Goal: Task Accomplishment & Management: Use online tool/utility

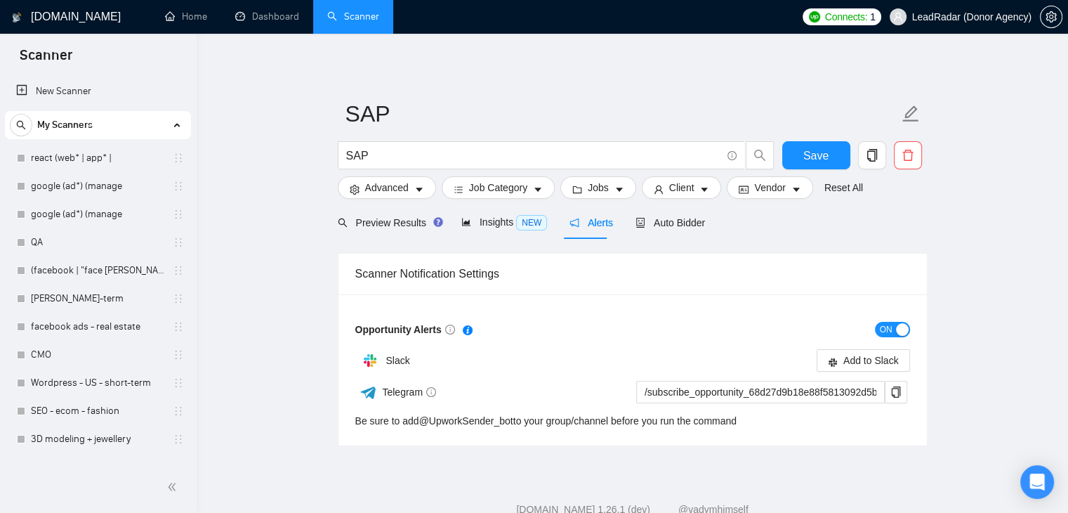
click at [939, 21] on body "Scanner New Scanner My Scanners react (web* | app* | google (ad*) (manage googl…" at bounding box center [534, 256] width 1068 height 513
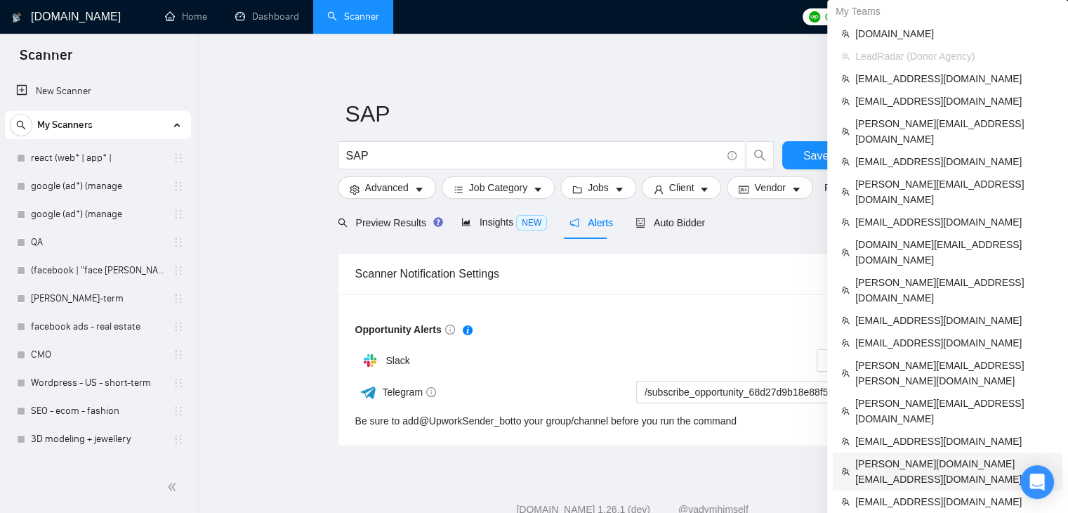
click at [877, 456] on span "[PERSON_NAME][DOMAIN_NAME][EMAIL_ADDRESS][DOMAIN_NAME]" at bounding box center [955, 471] width 199 height 31
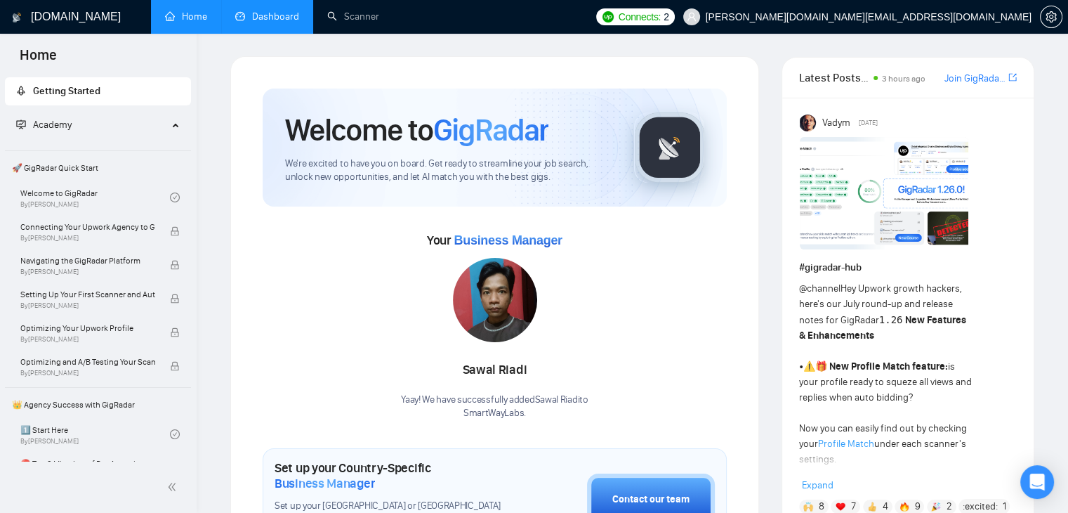
click at [242, 20] on link "Dashboard" at bounding box center [267, 17] width 64 height 12
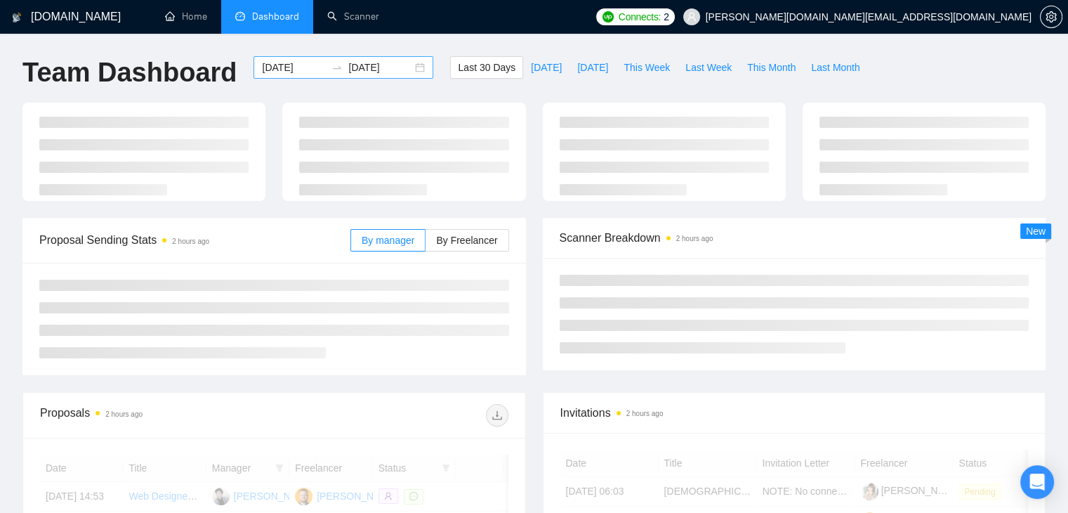
click at [275, 76] on div "[DATE] [DATE]" at bounding box center [344, 67] width 180 height 22
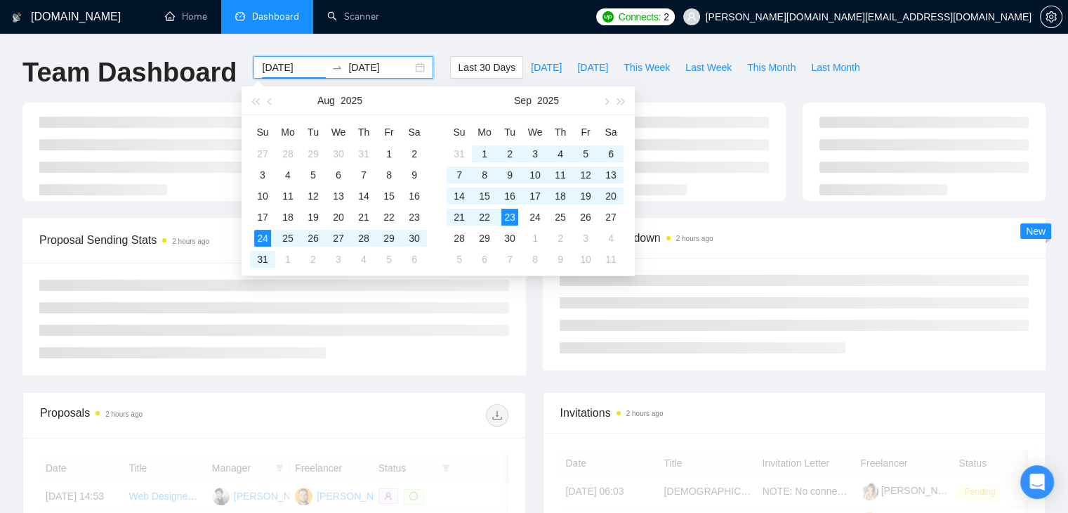
click at [287, 69] on input "[DATE]" at bounding box center [294, 67] width 64 height 15
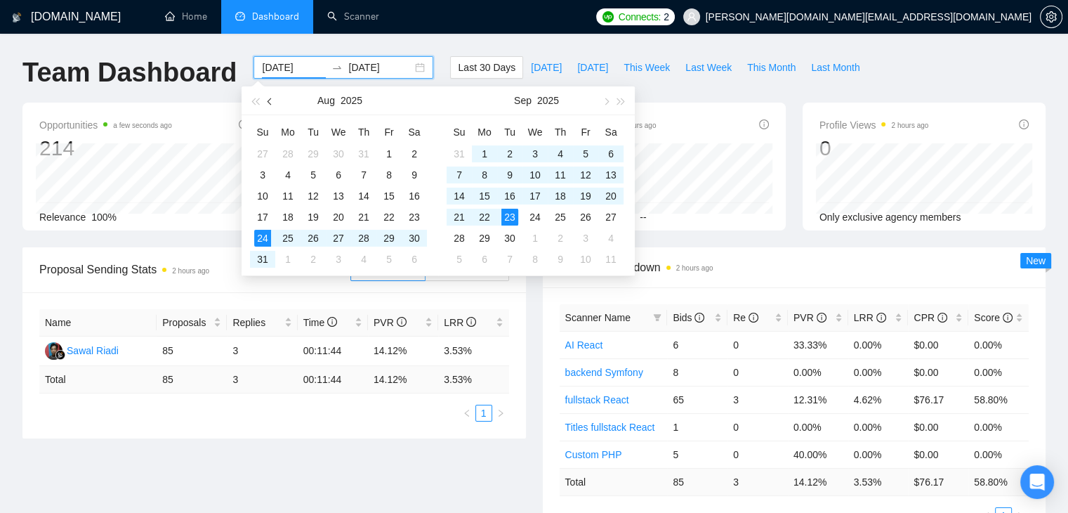
click at [270, 105] on button "button" at bounding box center [270, 100] width 15 height 28
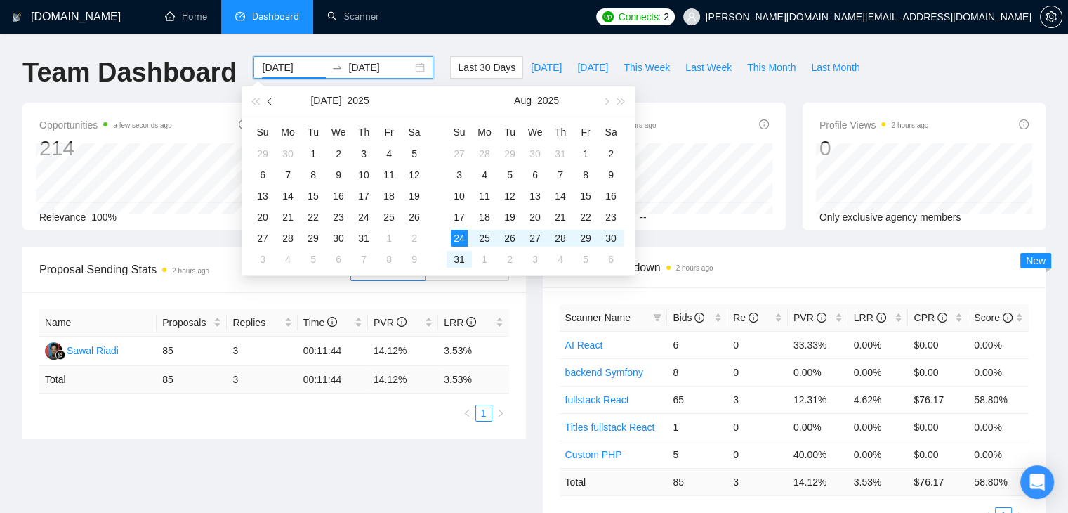
click at [270, 105] on button "button" at bounding box center [270, 100] width 15 height 28
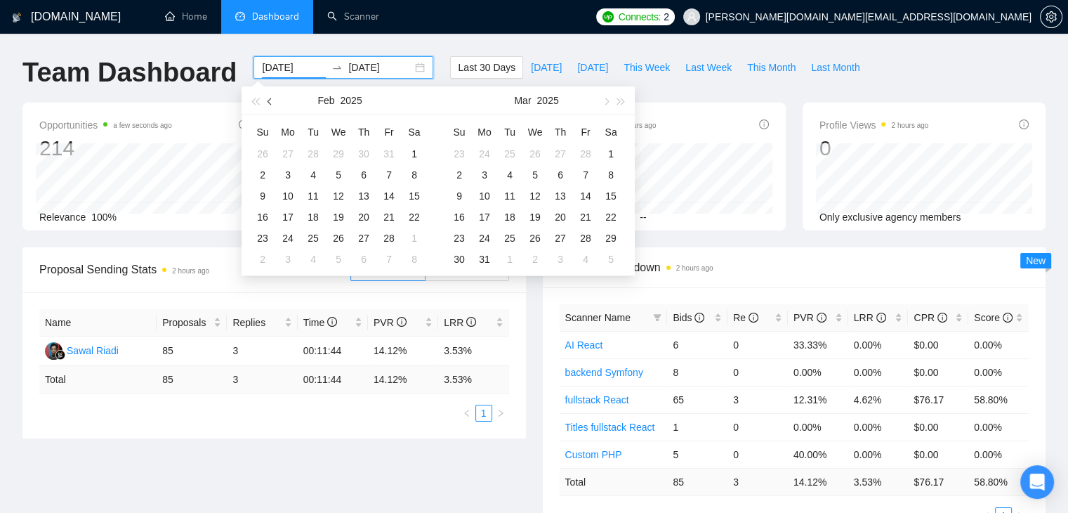
click at [270, 105] on button "button" at bounding box center [270, 100] width 15 height 28
type input "[DATE]"
click at [339, 153] on div "1" at bounding box center [338, 153] width 17 height 17
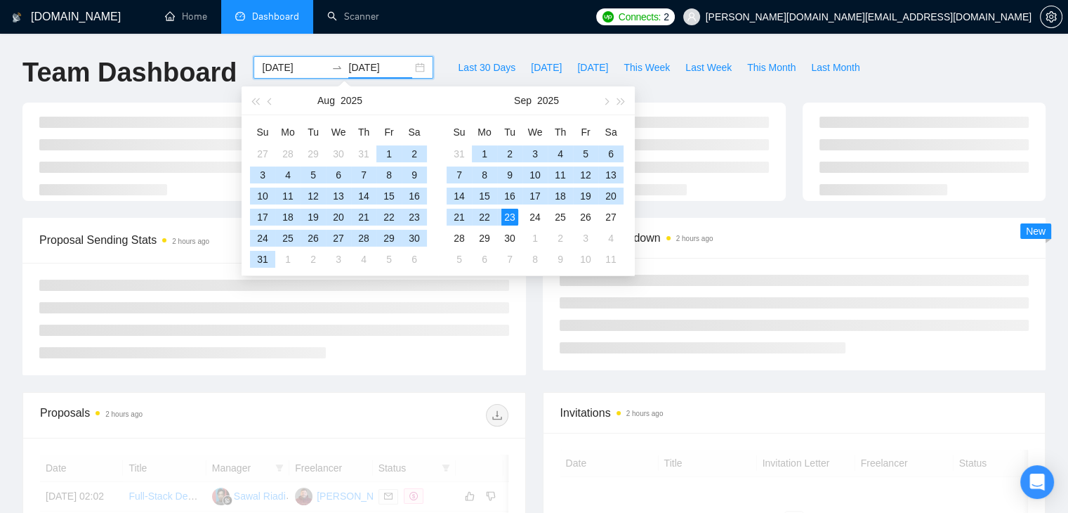
type input "[DATE]"
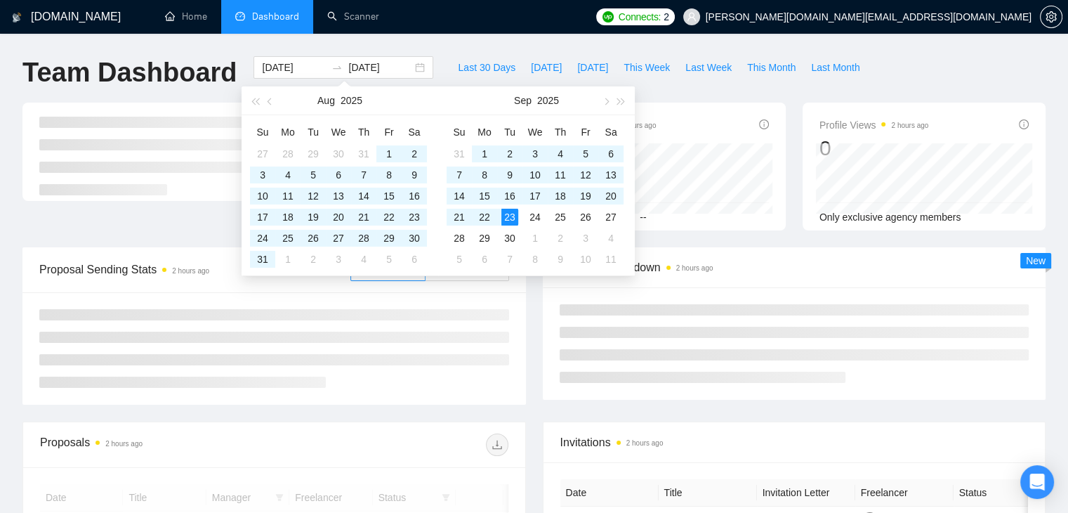
click at [778, 95] on div "Last 30 Days [DATE] [DATE] This Week Last Week This Month Last Month" at bounding box center [659, 79] width 434 height 46
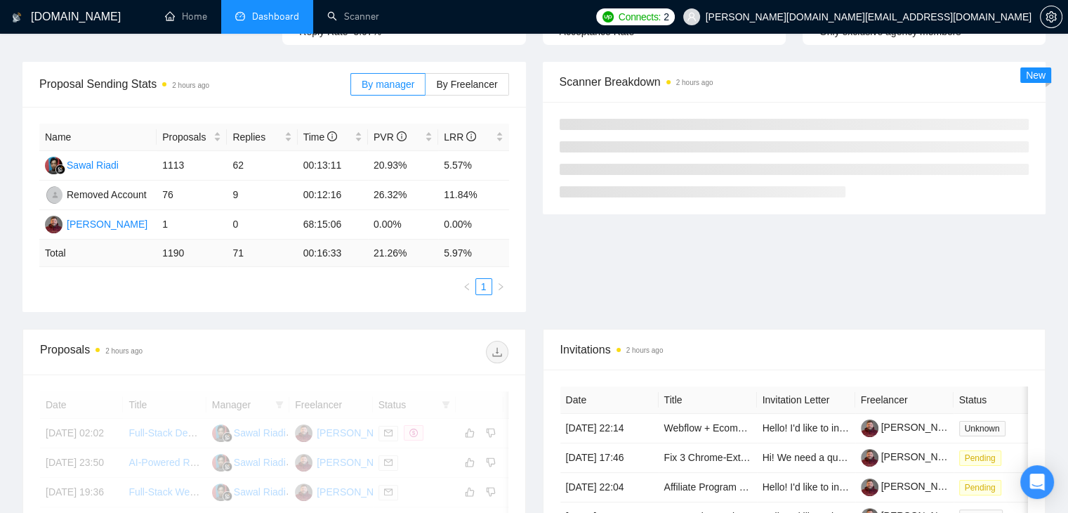
scroll to position [211, 0]
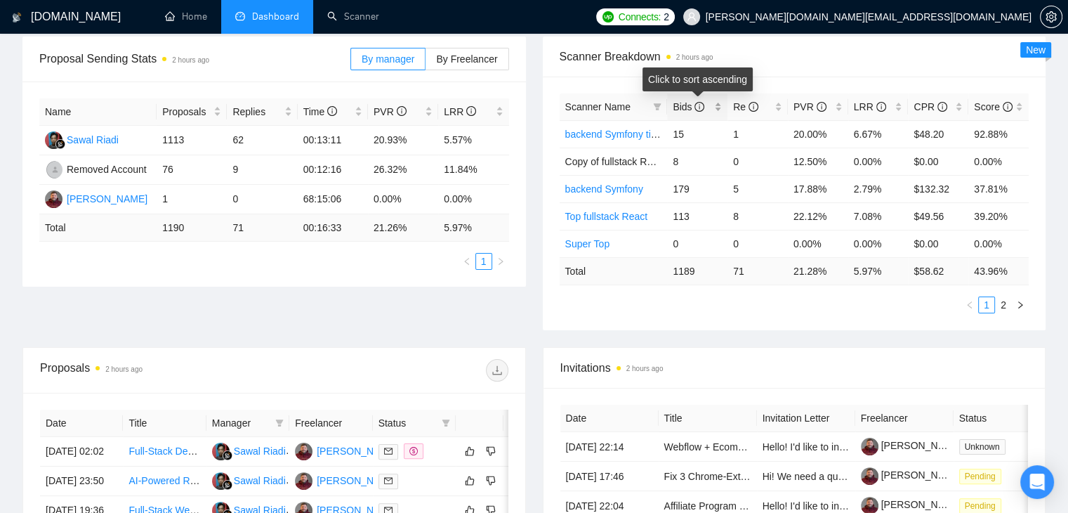
click at [717, 107] on div "Bids" at bounding box center [697, 106] width 49 height 15
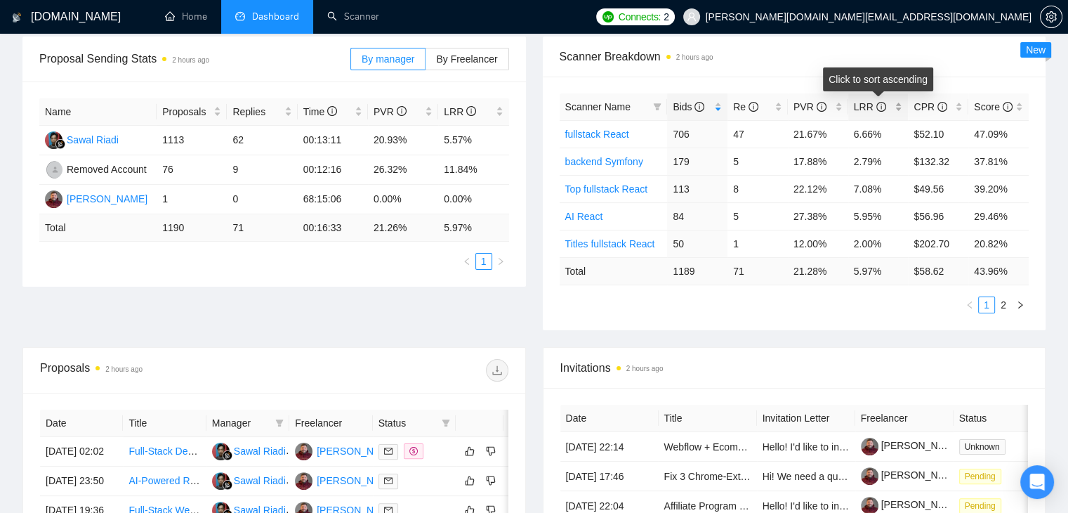
click at [898, 110] on div "LRR" at bounding box center [878, 106] width 49 height 15
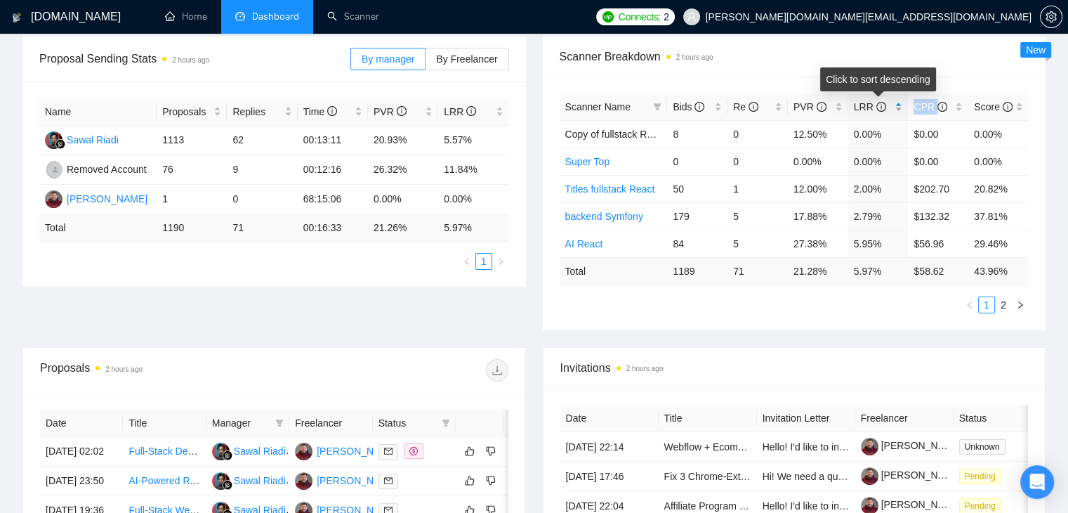
click at [898, 110] on div "LRR" at bounding box center [878, 106] width 49 height 15
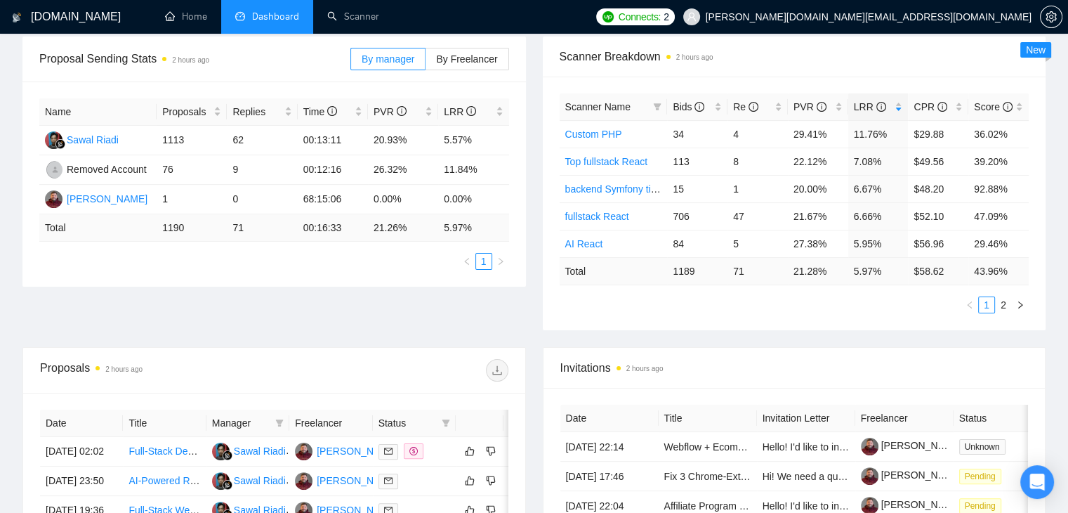
click at [736, 59] on span "Scanner Breakdown 2 hours ago" at bounding box center [795, 57] width 470 height 18
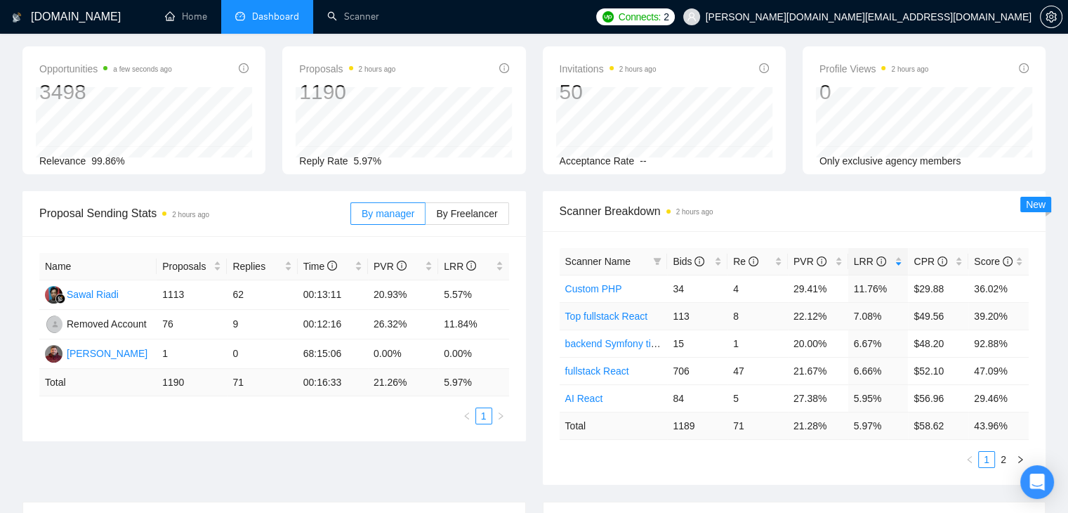
scroll to position [0, 0]
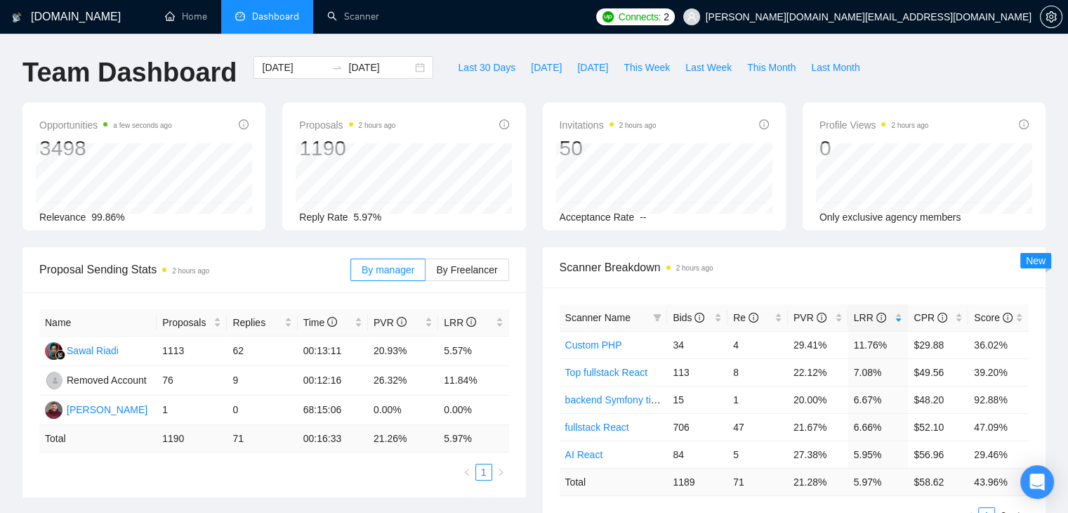
click at [960, 17] on span "[PERSON_NAME][DOMAIN_NAME][EMAIL_ADDRESS][DOMAIN_NAME]" at bounding box center [869, 17] width 326 height 0
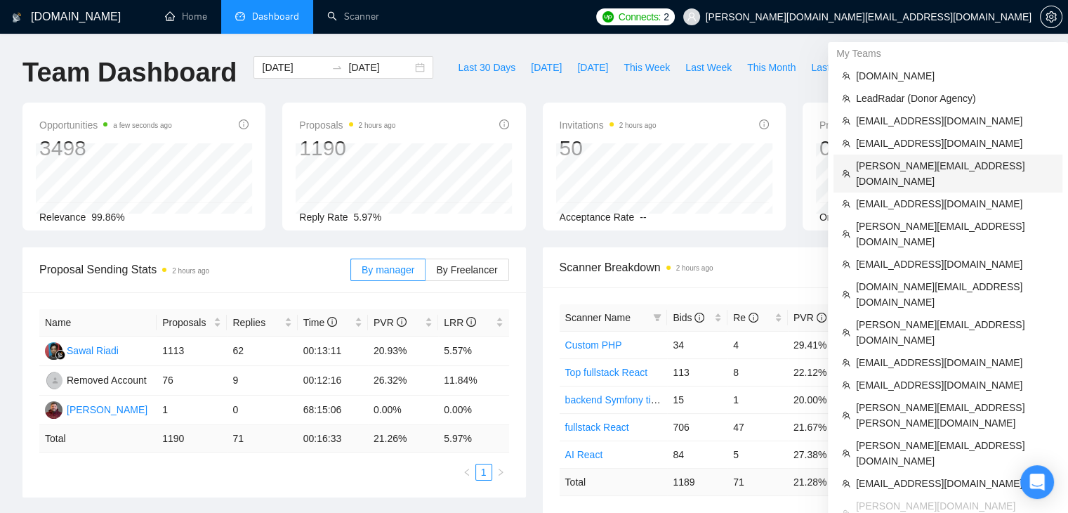
click at [908, 166] on span "[PERSON_NAME][EMAIL_ADDRESS][DOMAIN_NAME]" at bounding box center [955, 173] width 198 height 31
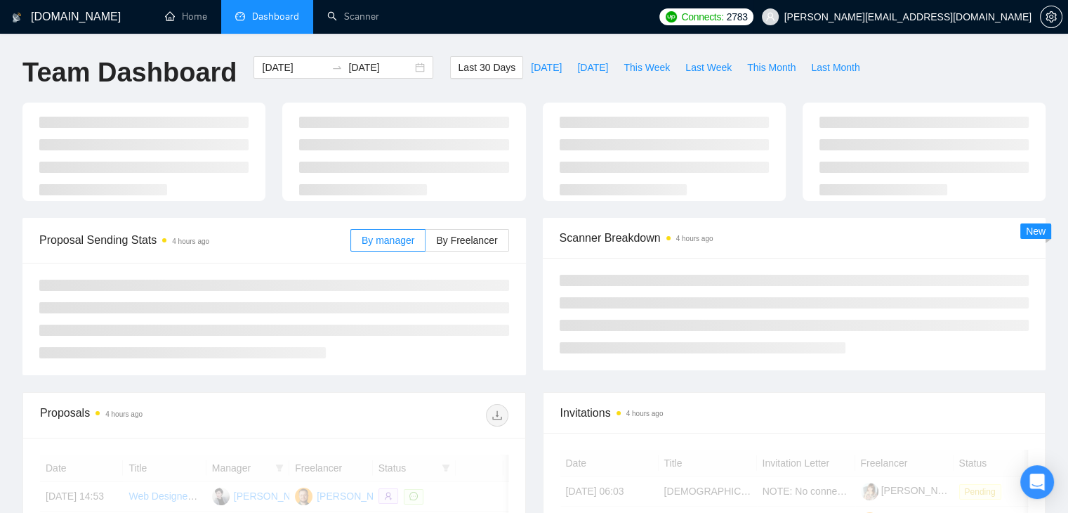
click at [928, 17] on span "[PERSON_NAME][EMAIL_ADDRESS][DOMAIN_NAME]" at bounding box center [908, 17] width 247 height 0
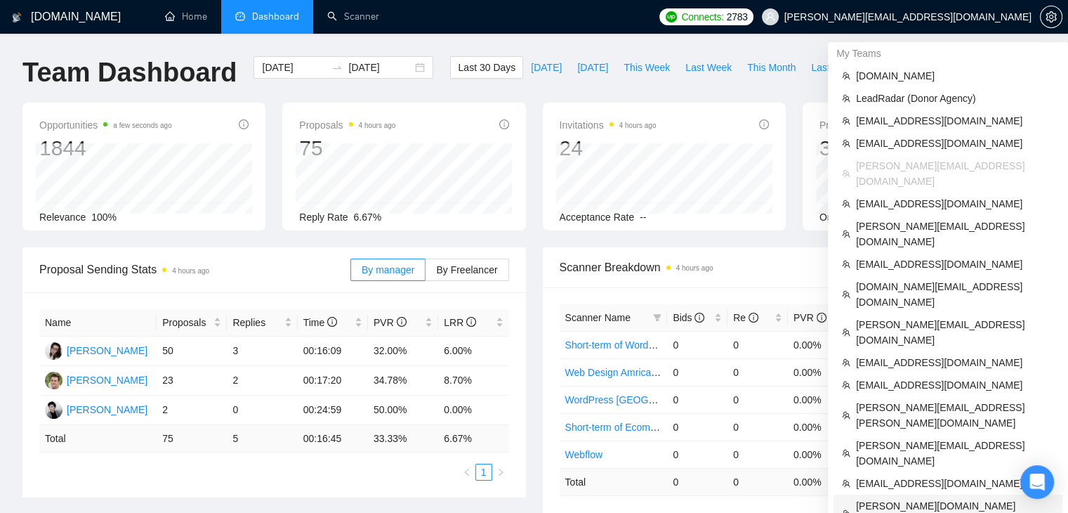
click at [888, 498] on span "[PERSON_NAME][DOMAIN_NAME][EMAIL_ADDRESS][DOMAIN_NAME]" at bounding box center [955, 513] width 198 height 31
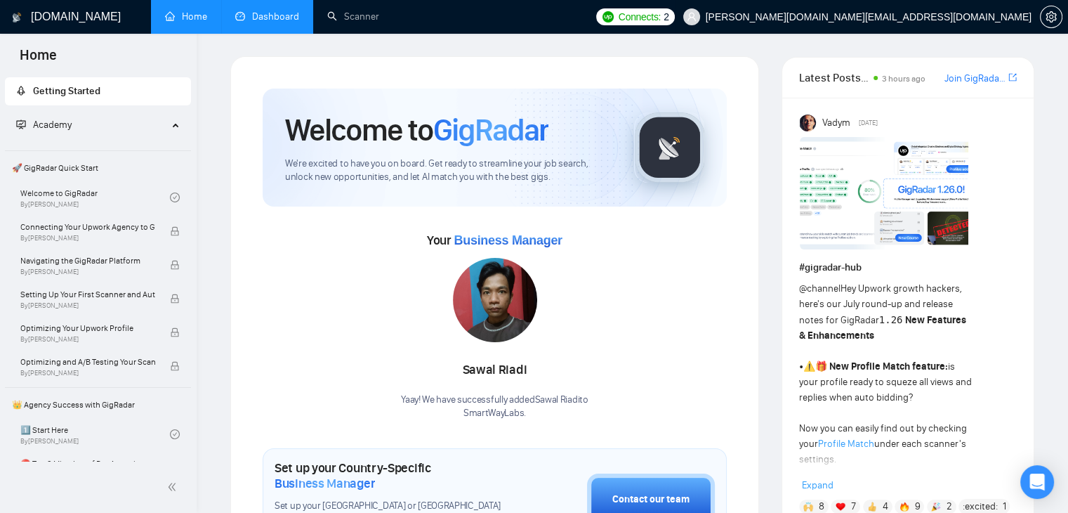
click at [933, 17] on span "[PERSON_NAME][DOMAIN_NAME][EMAIL_ADDRESS][DOMAIN_NAME]" at bounding box center [869, 17] width 326 height 0
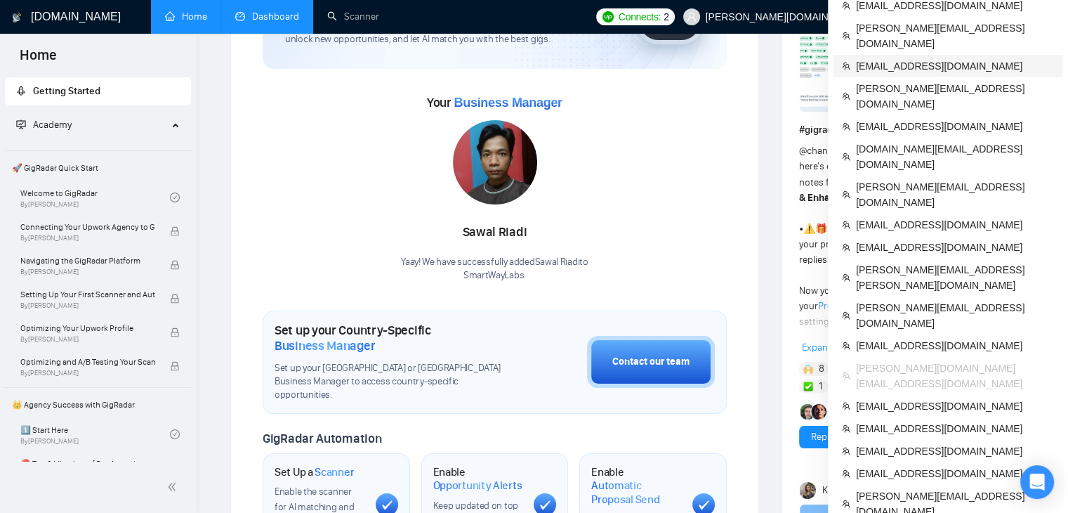
scroll to position [351, 0]
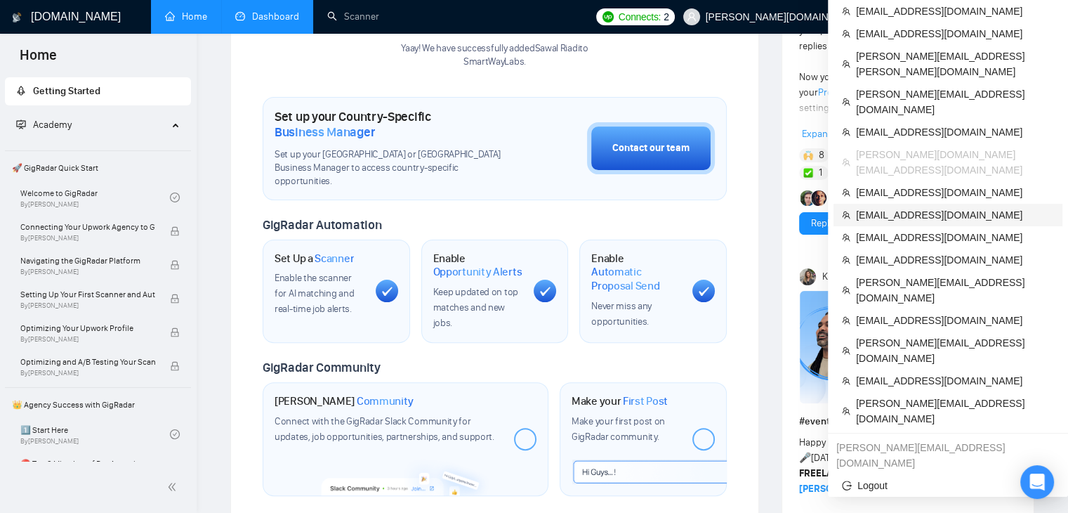
click at [857, 207] on span "[EMAIL_ADDRESS][DOMAIN_NAME]" at bounding box center [955, 214] width 198 height 15
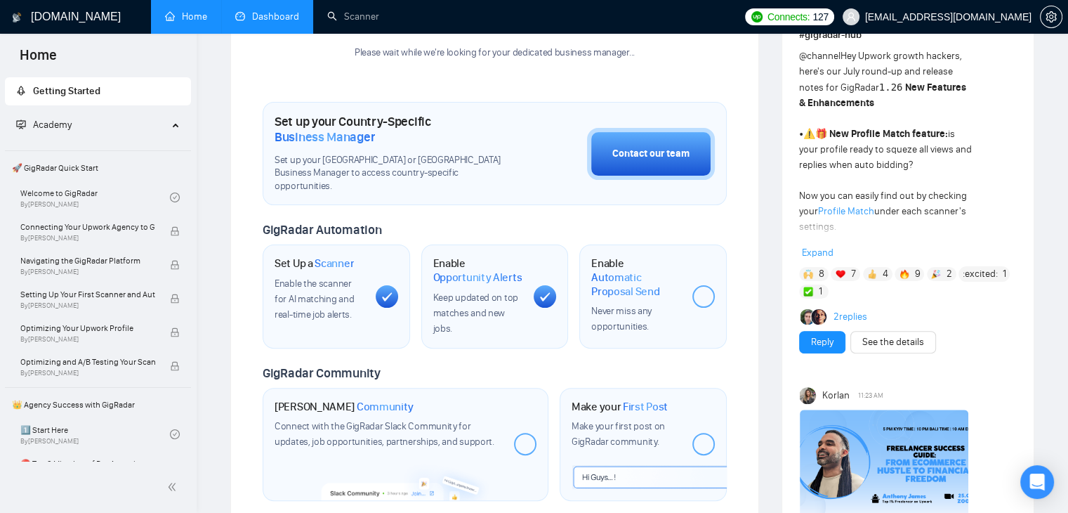
click at [267, 18] on link "Dashboard" at bounding box center [267, 17] width 64 height 12
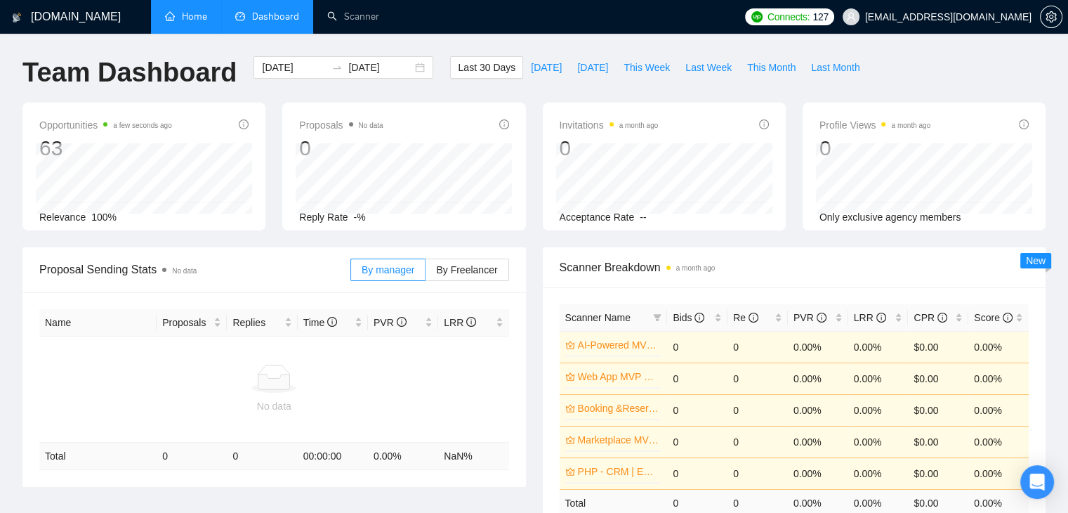
click at [166, 22] on link "Home" at bounding box center [186, 17] width 42 height 12
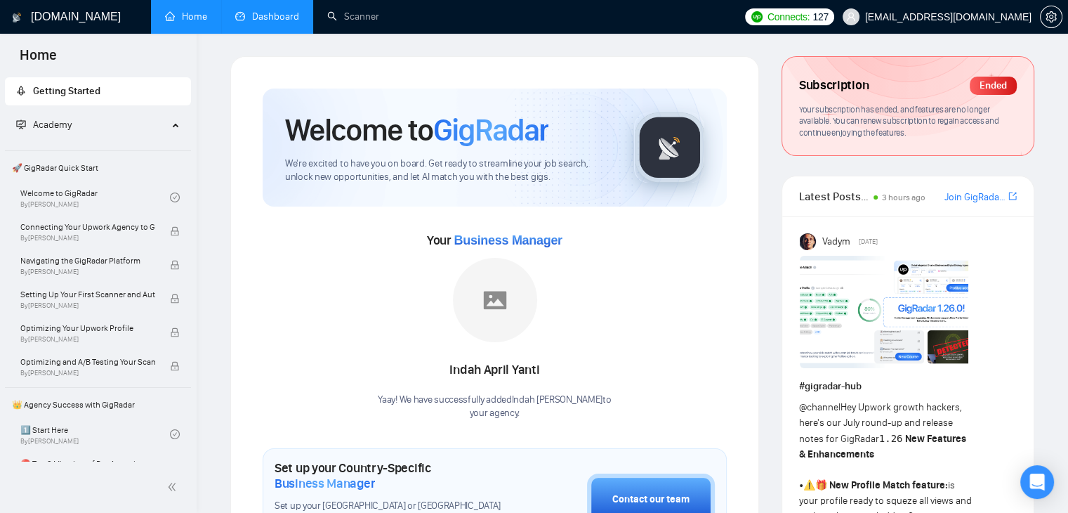
click at [247, 13] on link "Dashboard" at bounding box center [267, 17] width 64 height 12
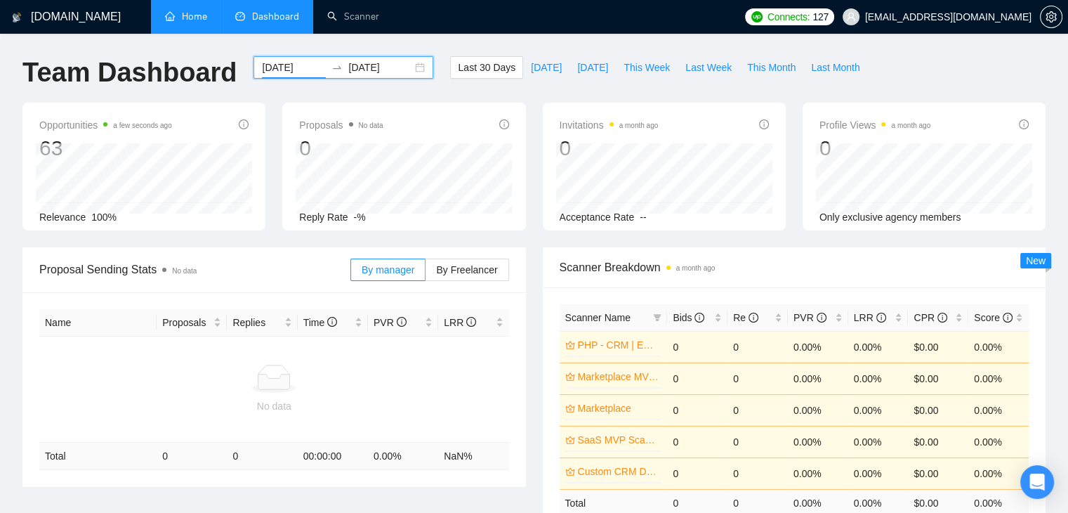
click at [291, 73] on input "[DATE]" at bounding box center [294, 67] width 64 height 15
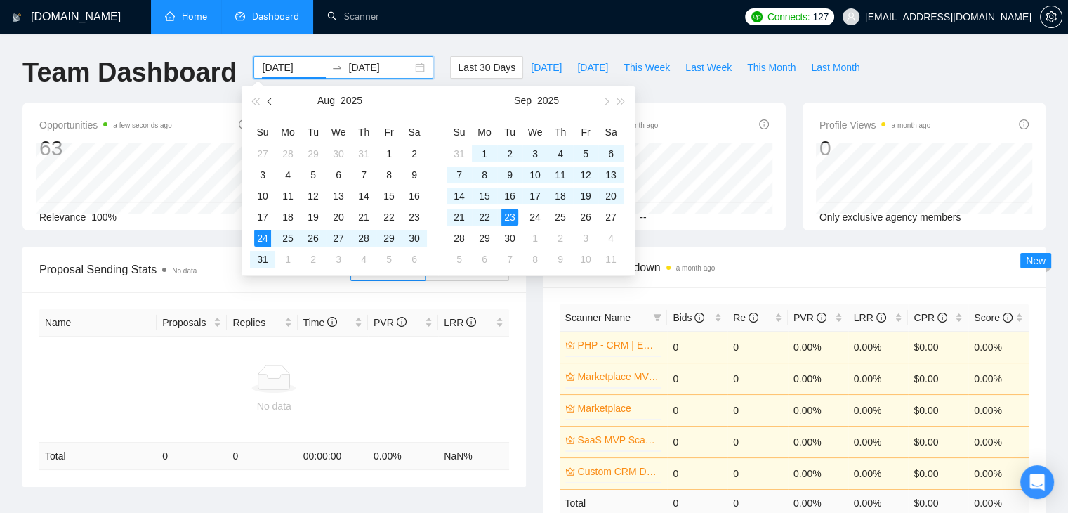
click at [274, 99] on button "button" at bounding box center [270, 100] width 15 height 28
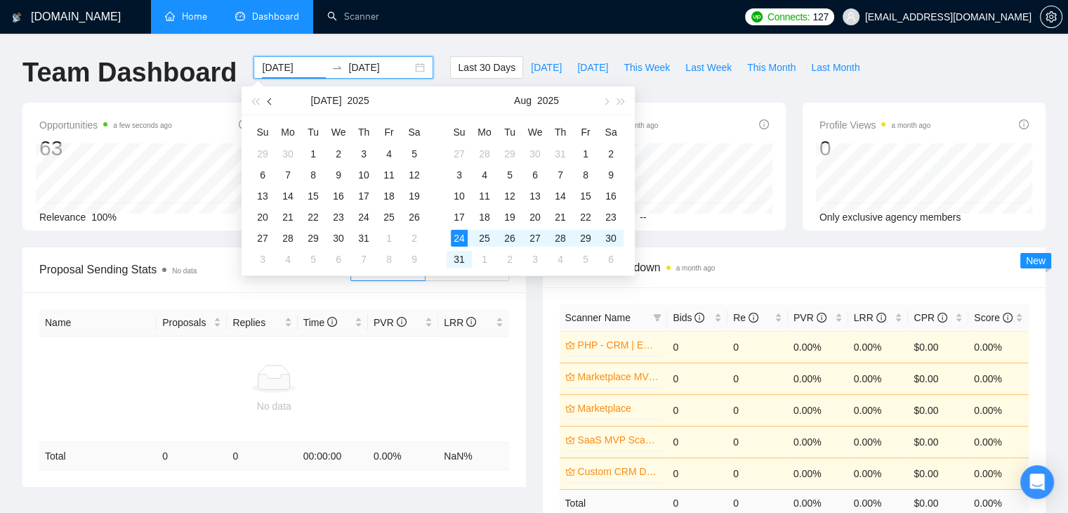
click at [274, 99] on button "button" at bounding box center [270, 100] width 15 height 28
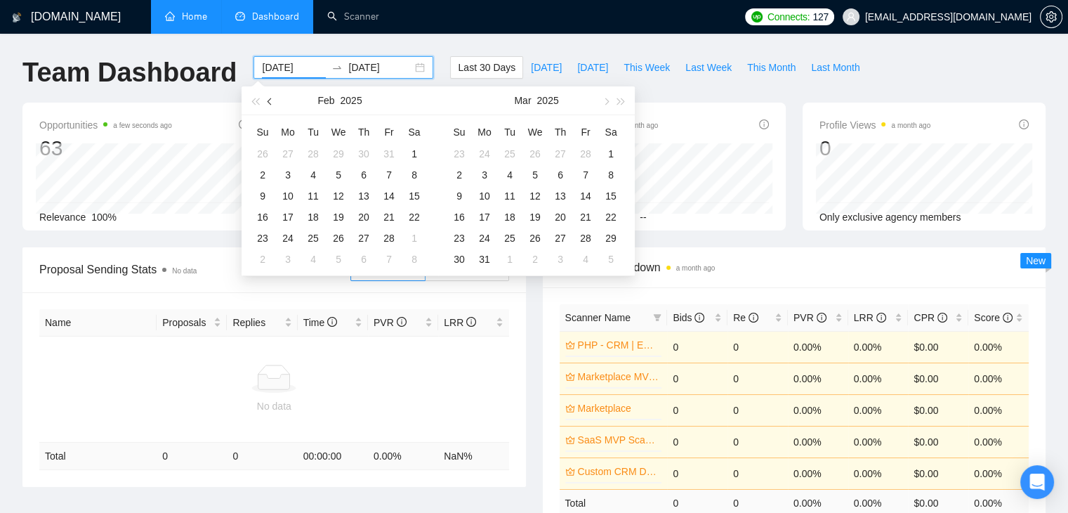
click at [274, 99] on button "button" at bounding box center [270, 100] width 15 height 28
type input "[DATE]"
click at [337, 157] on div "1" at bounding box center [338, 153] width 17 height 17
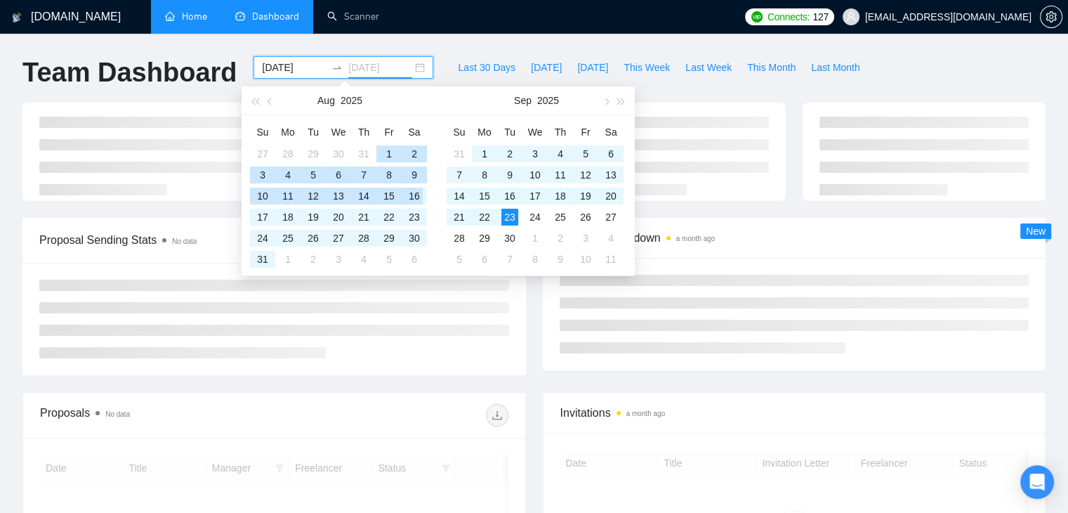
type input "[DATE]"
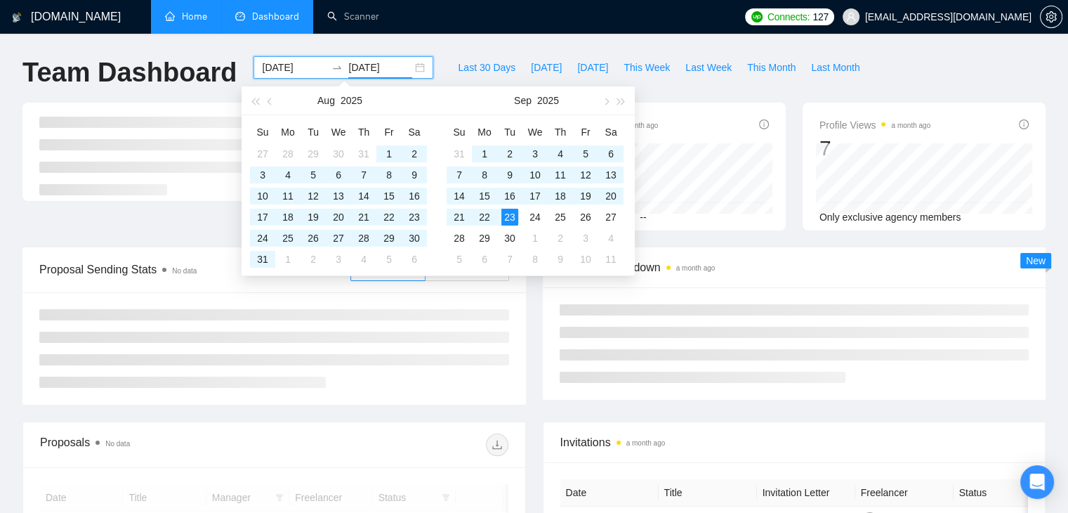
click at [792, 228] on div "Invitations a month ago 2 Acceptance Rate --" at bounding box center [665, 167] width 260 height 128
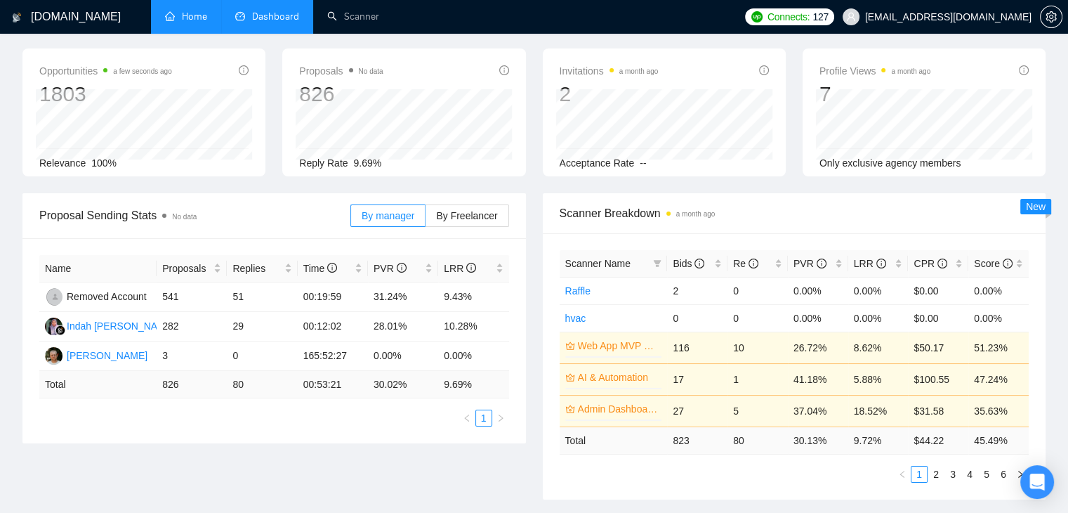
scroll to position [140, 0]
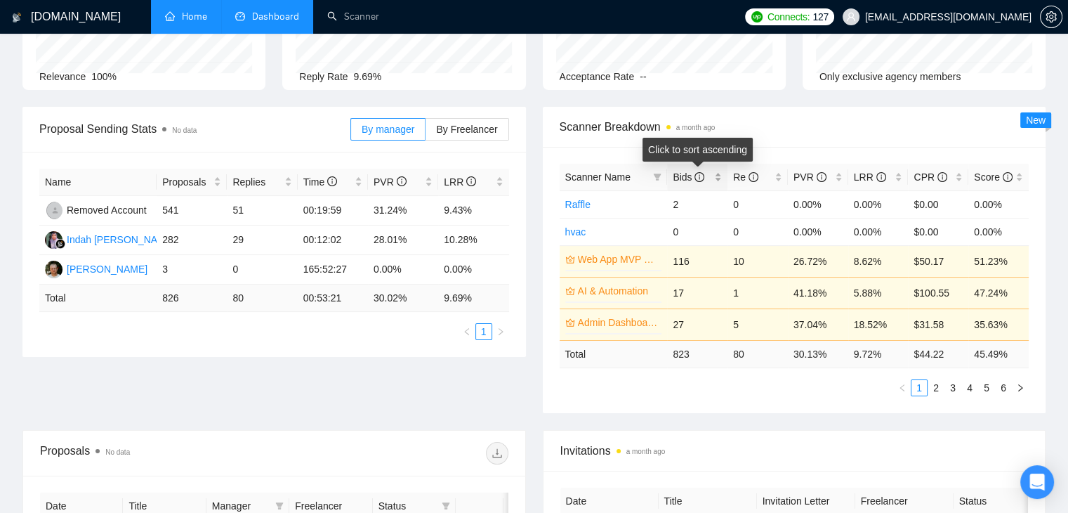
click at [719, 183] on div "Bids" at bounding box center [697, 176] width 49 height 15
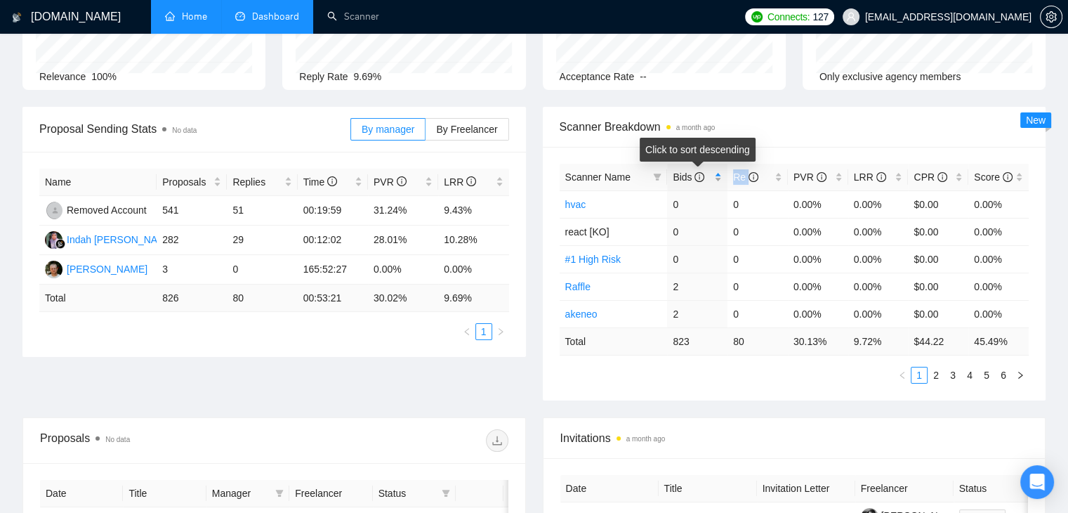
click at [719, 183] on div "Bids" at bounding box center [697, 176] width 49 height 15
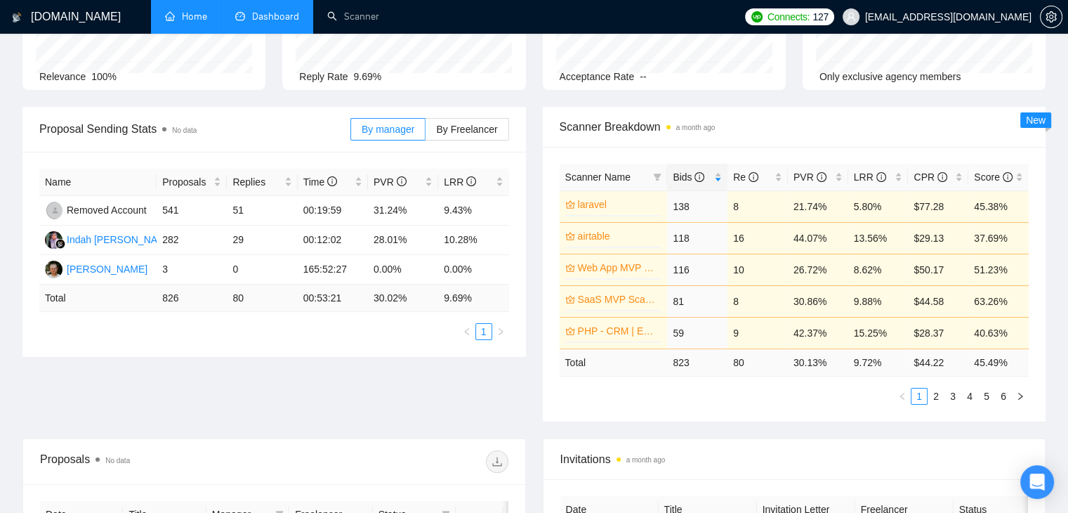
click at [742, 97] on div "Opportunities a few seconds ago 1803 Relevance 100% Proposals No data 826 Reply…" at bounding box center [534, 34] width 1040 height 145
click at [663, 180] on span at bounding box center [657, 176] width 14 height 21
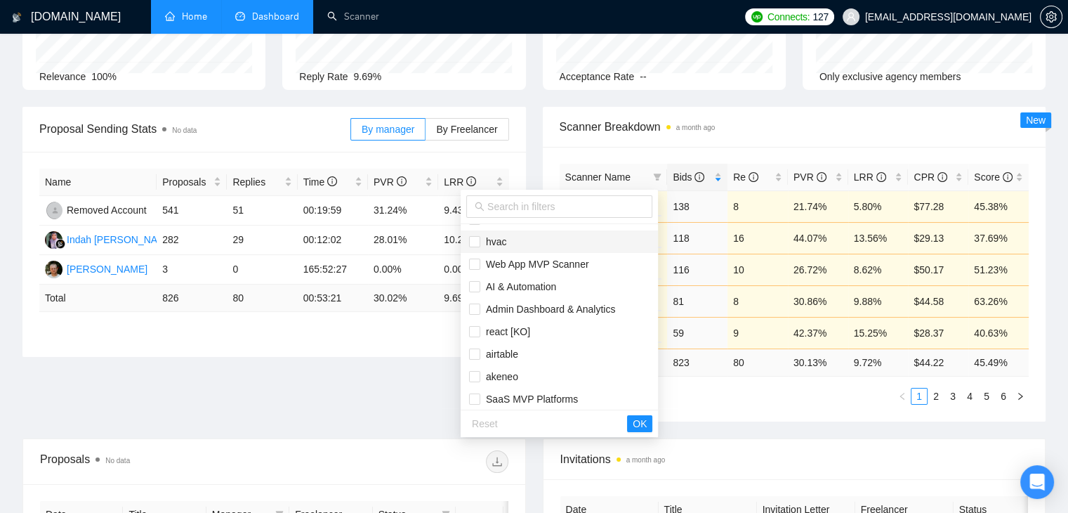
scroll to position [0, 0]
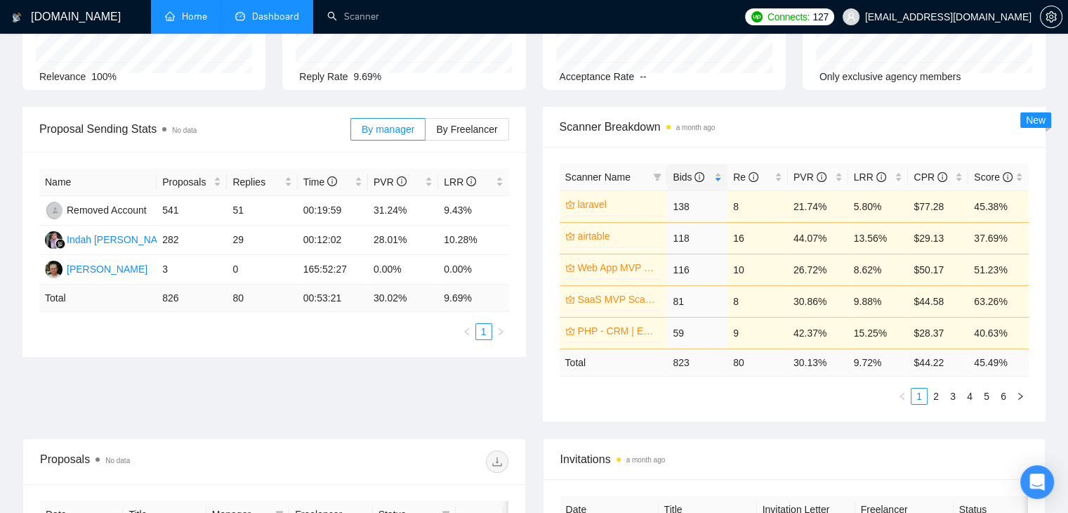
click at [535, 131] on div "Scanner Breakdown a month ago Scanner Name Bids Re PVR LRR CPR Score laravel 0%…" at bounding box center [795, 264] width 521 height 315
click at [896, 180] on div "LRR" at bounding box center [878, 176] width 49 height 15
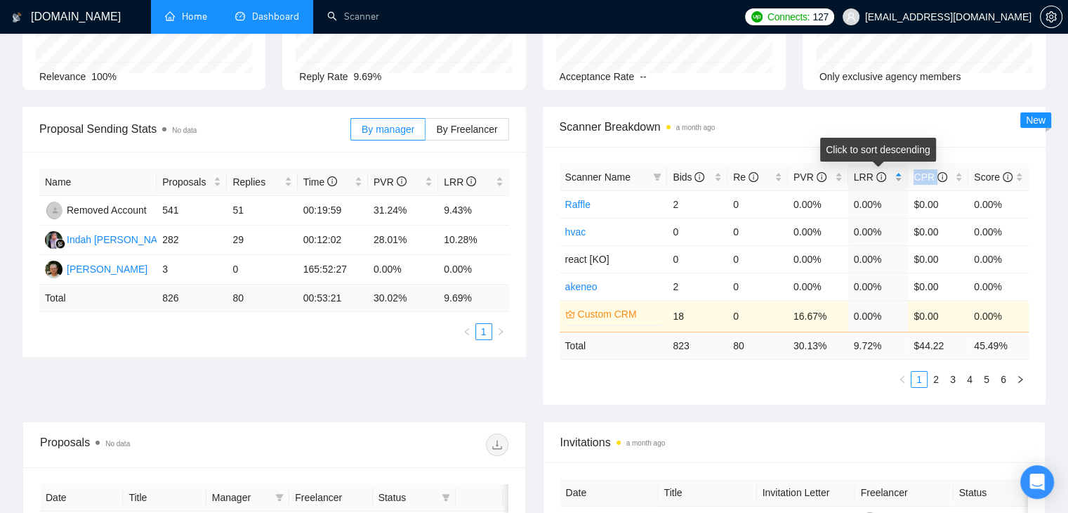
click at [896, 180] on div "LRR" at bounding box center [878, 176] width 49 height 15
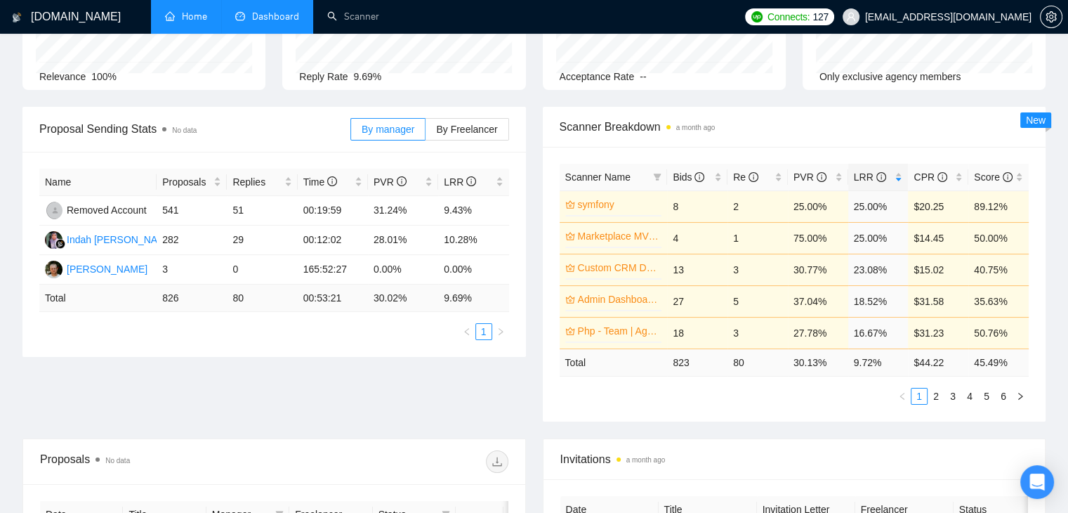
click at [854, 116] on div "Scanner Breakdown a month ago" at bounding box center [795, 127] width 470 height 40
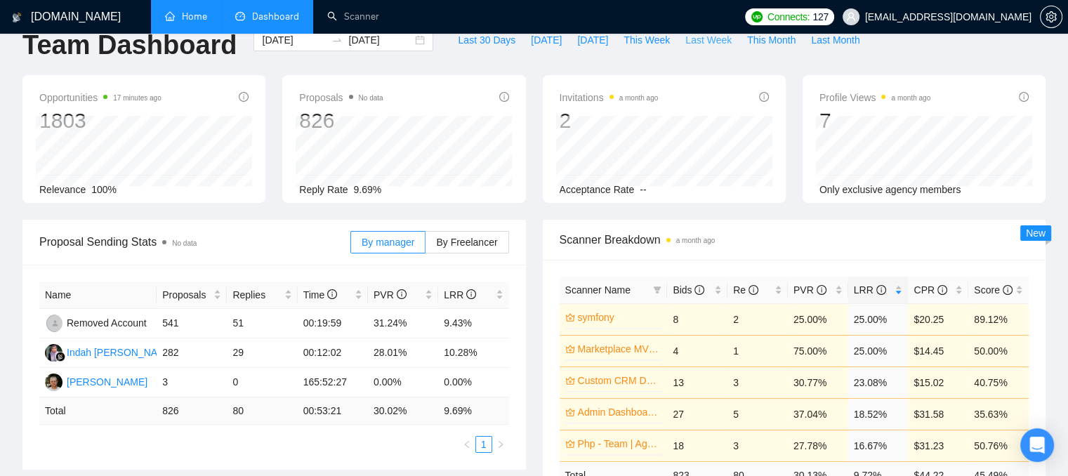
scroll to position [70, 0]
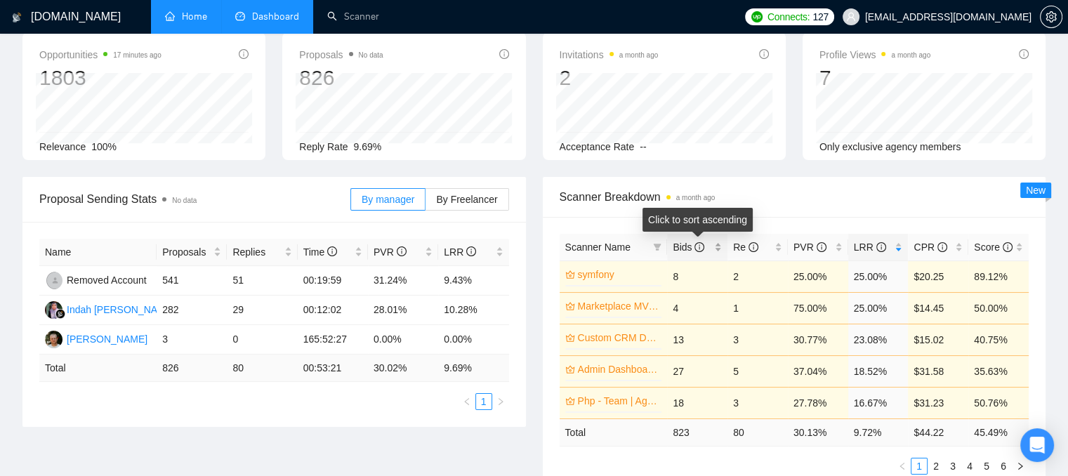
click at [720, 252] on div "Bids" at bounding box center [697, 247] width 49 height 15
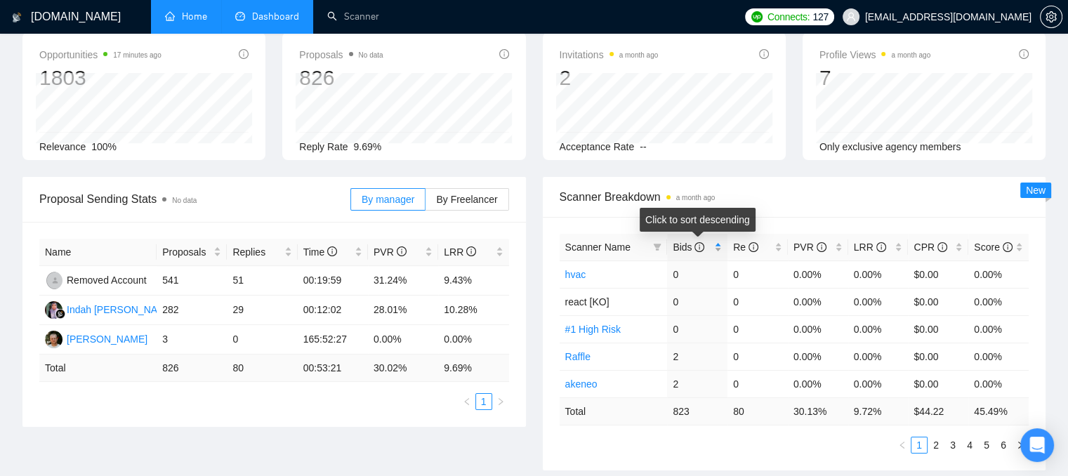
click at [720, 252] on div "Bids" at bounding box center [697, 247] width 49 height 15
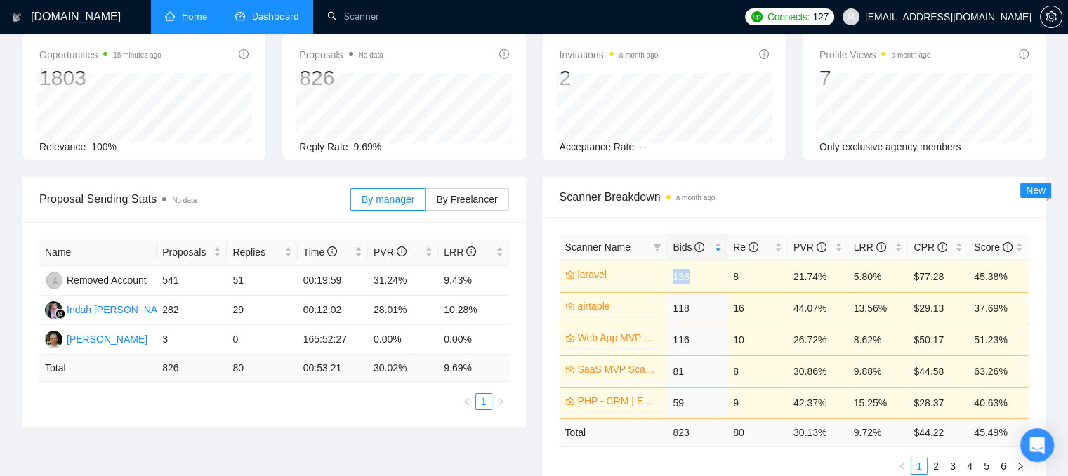
drag, startPoint x: 691, startPoint y: 279, endPoint x: 672, endPoint y: 275, distance: 20.0
click at [672, 275] on td "138" at bounding box center [697, 277] width 60 height 32
drag, startPoint x: 739, startPoint y: 277, endPoint x: 729, endPoint y: 281, distance: 10.4
click at [729, 281] on td "8" at bounding box center [758, 277] width 60 height 32
drag, startPoint x: 885, startPoint y: 277, endPoint x: 853, endPoint y: 274, distance: 32.5
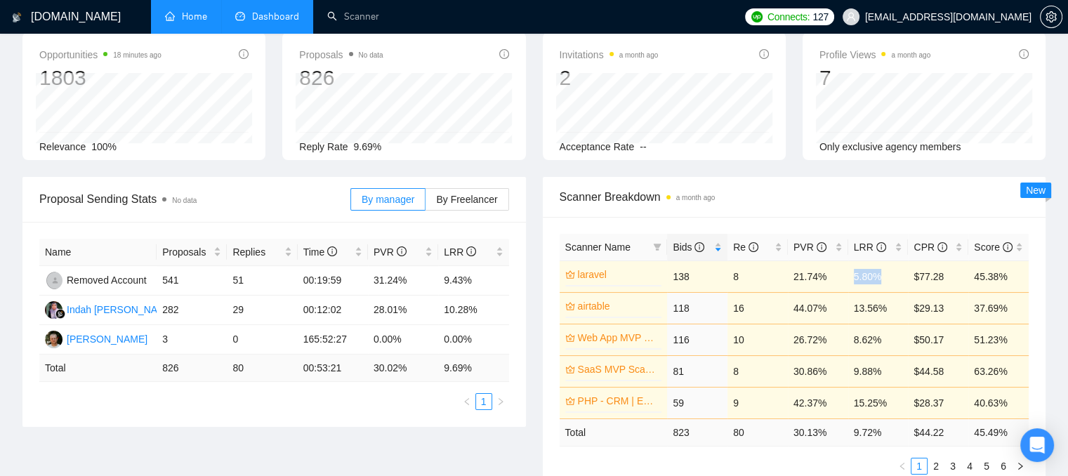
click at [853, 274] on td "5.80%" at bounding box center [879, 277] width 60 height 32
drag, startPoint x: 946, startPoint y: 275, endPoint x: 910, endPoint y: 279, distance: 36.1
click at [910, 279] on td "$77.28" at bounding box center [938, 277] width 60 height 32
click at [652, 242] on span at bounding box center [657, 247] width 14 height 21
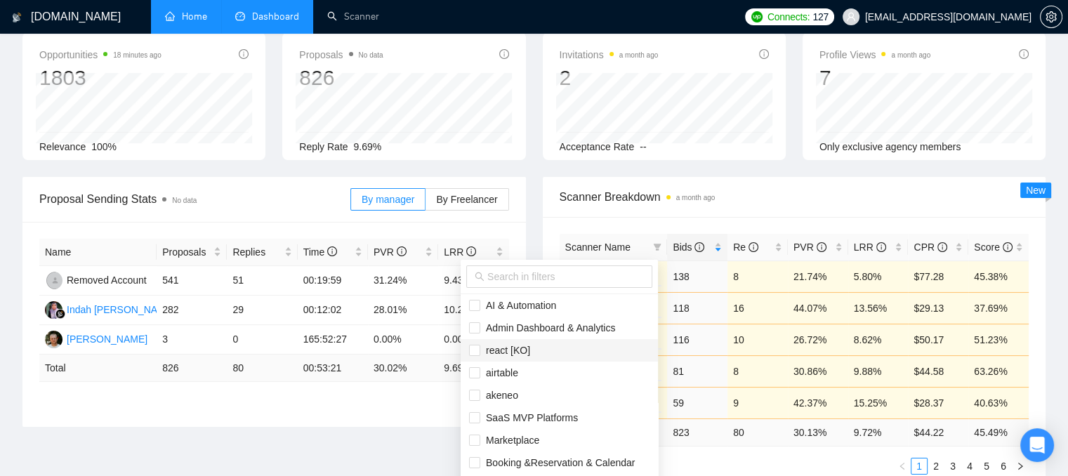
click at [487, 350] on span "react [KO]" at bounding box center [505, 350] width 50 height 11
checkbox input "true"
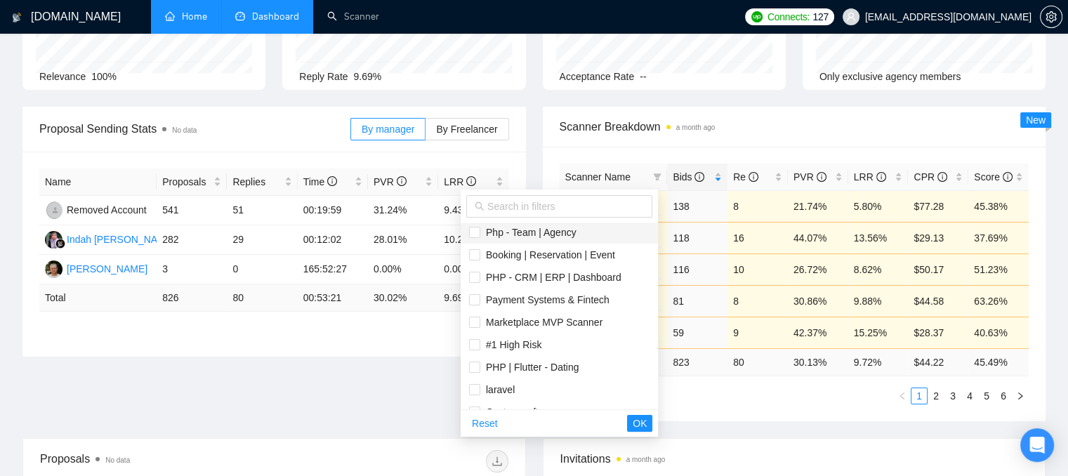
scroll to position [405, 0]
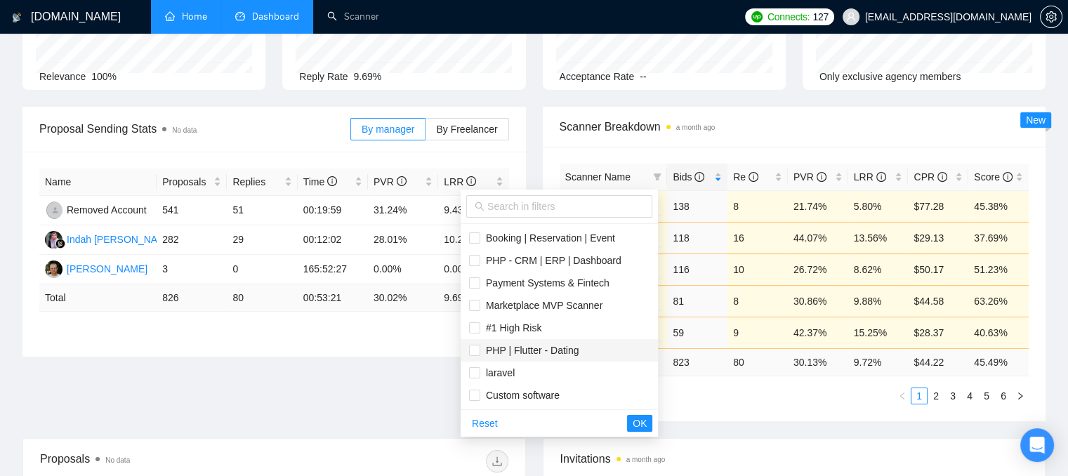
click at [527, 355] on span "PHP | Flutter - Dating" at bounding box center [529, 350] width 99 height 11
checkbox input "true"
click at [511, 282] on span "Payment Systems & Fintech" at bounding box center [544, 282] width 129 height 11
checkbox input "true"
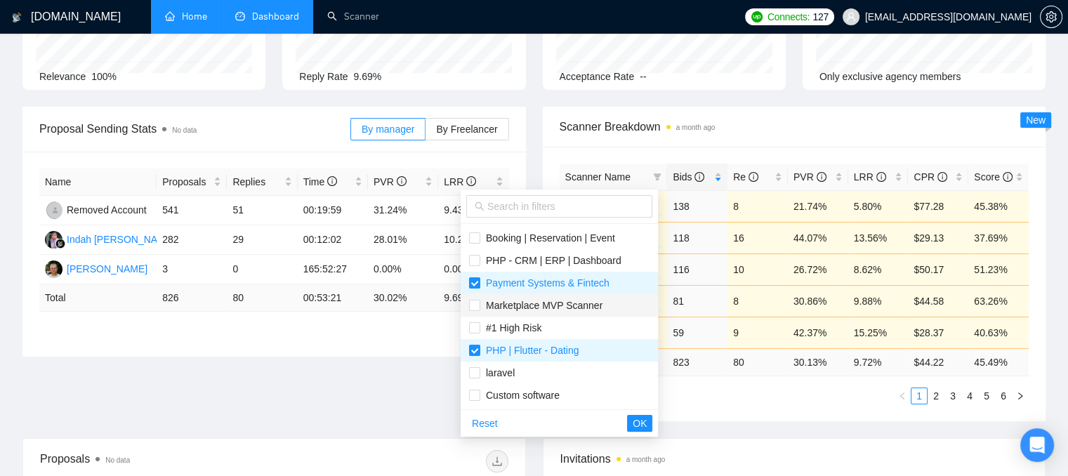
click at [532, 308] on span "Marketplace MVP Scanner" at bounding box center [541, 305] width 122 height 11
checkbox input "true"
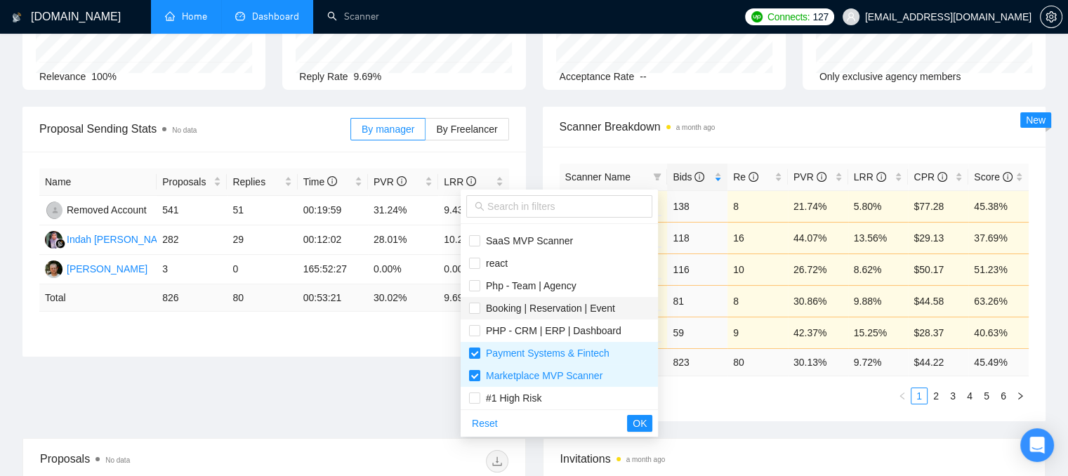
scroll to position [264, 0]
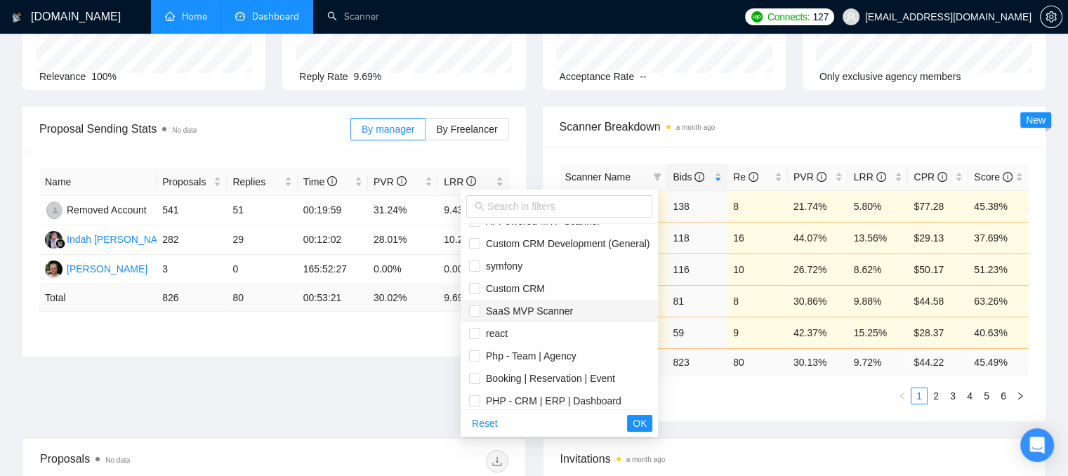
click at [529, 313] on span "SaaS MVP Scanner" at bounding box center [526, 311] width 93 height 11
checkbox input "true"
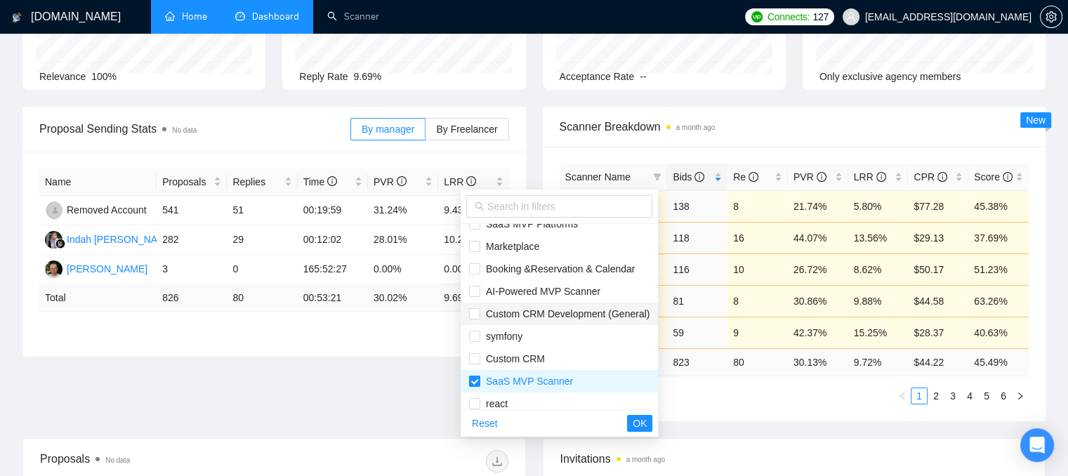
click at [538, 319] on span "Custom CRM Development (General)" at bounding box center [564, 313] width 169 height 11
checkbox input "true"
click at [518, 362] on span "Custom CRM" at bounding box center [512, 358] width 65 height 11
checkbox input "true"
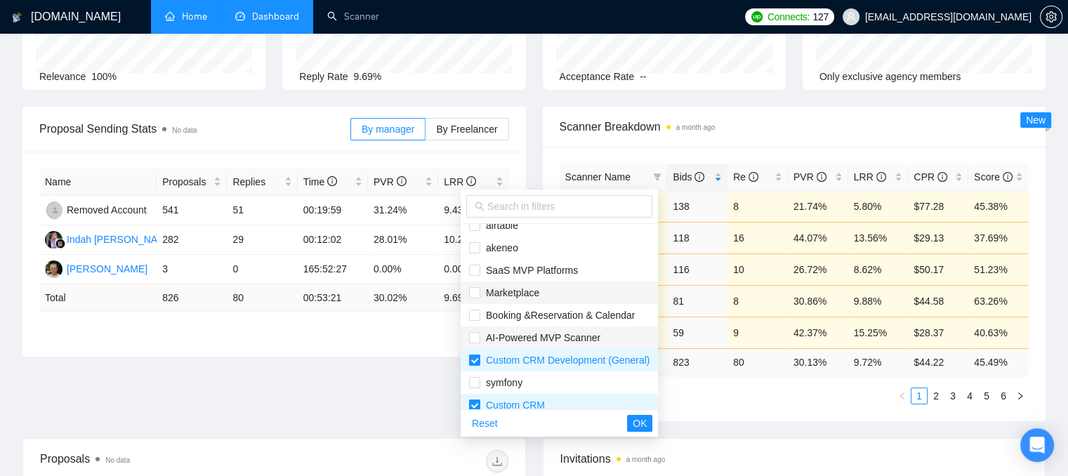
scroll to position [124, 0]
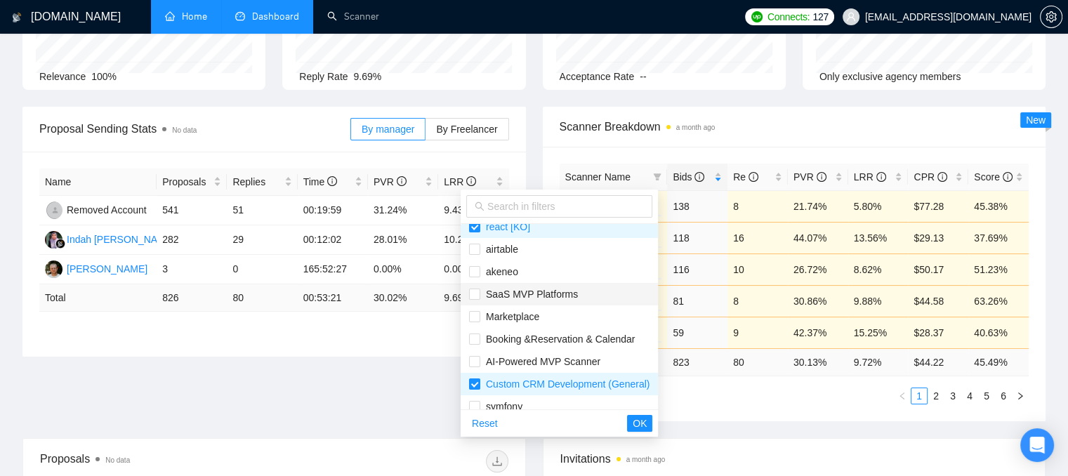
click at [573, 290] on span "SaaS MVP Platforms" at bounding box center [559, 294] width 181 height 15
checkbox input "true"
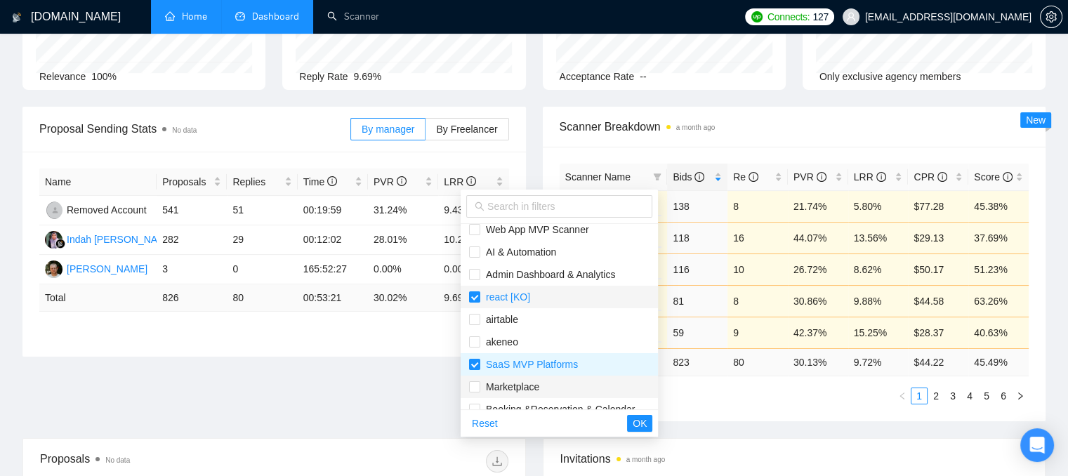
scroll to position [0, 0]
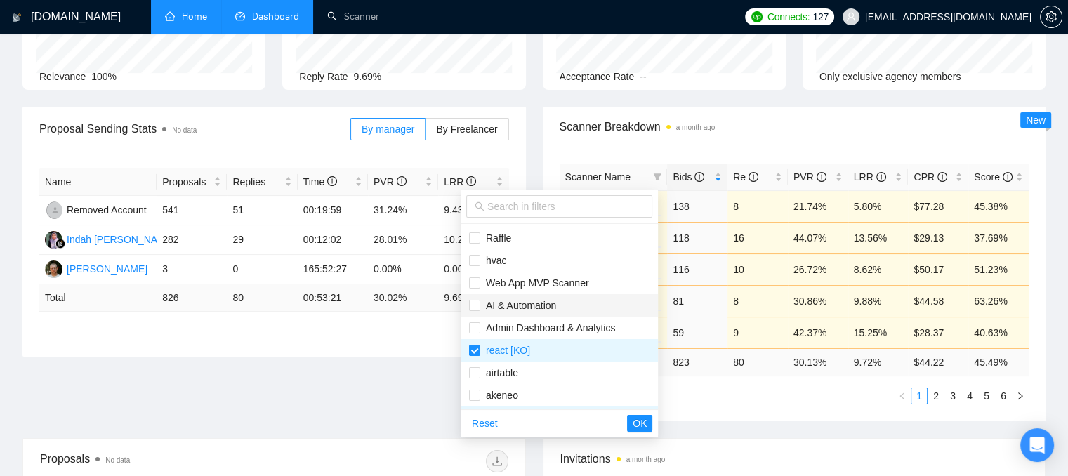
click at [511, 308] on span "AI & Automation" at bounding box center [518, 305] width 76 height 11
checkbox input "true"
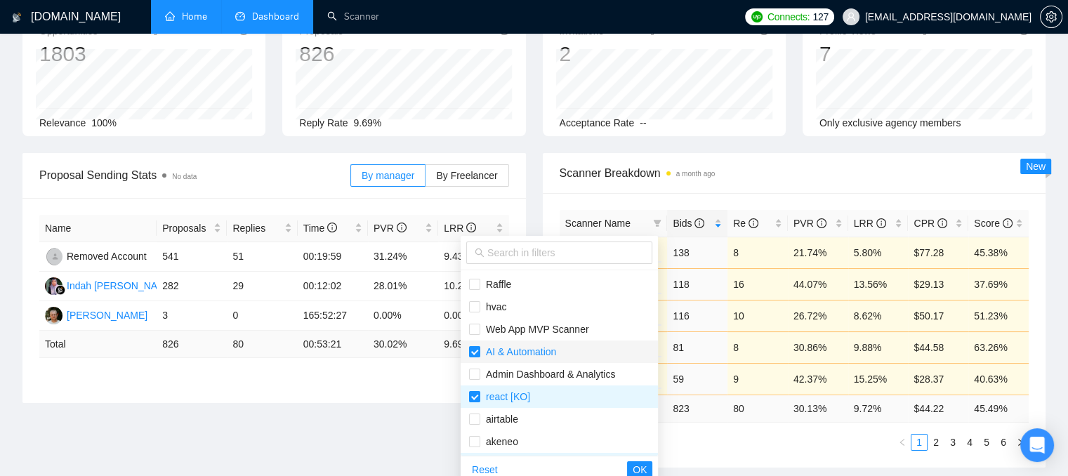
scroll to position [70, 0]
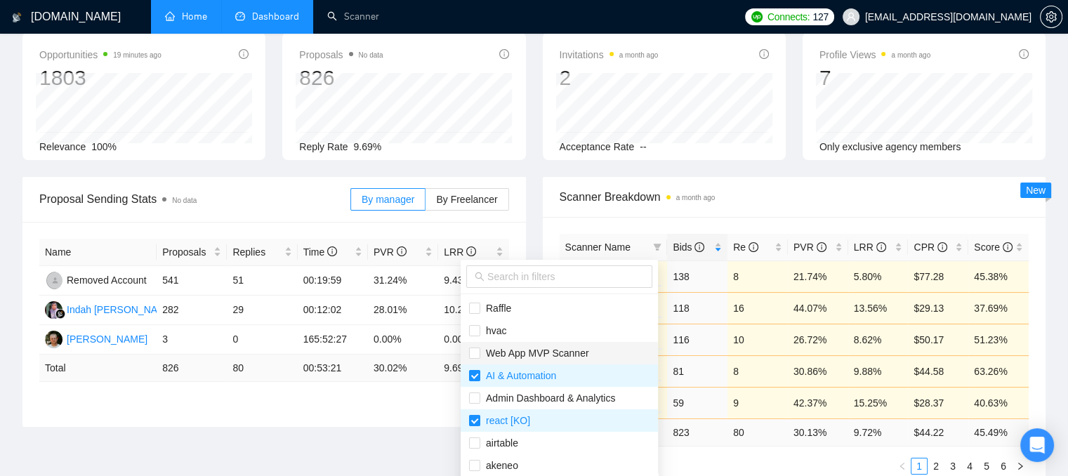
click at [509, 352] on span "Web App MVP Scanner" at bounding box center [534, 353] width 109 height 11
checkbox input "true"
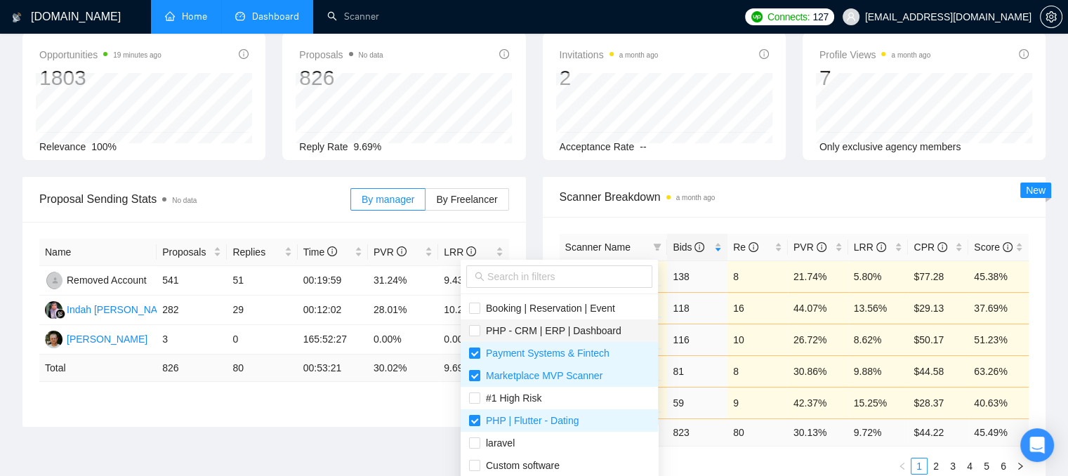
scroll to position [140, 0]
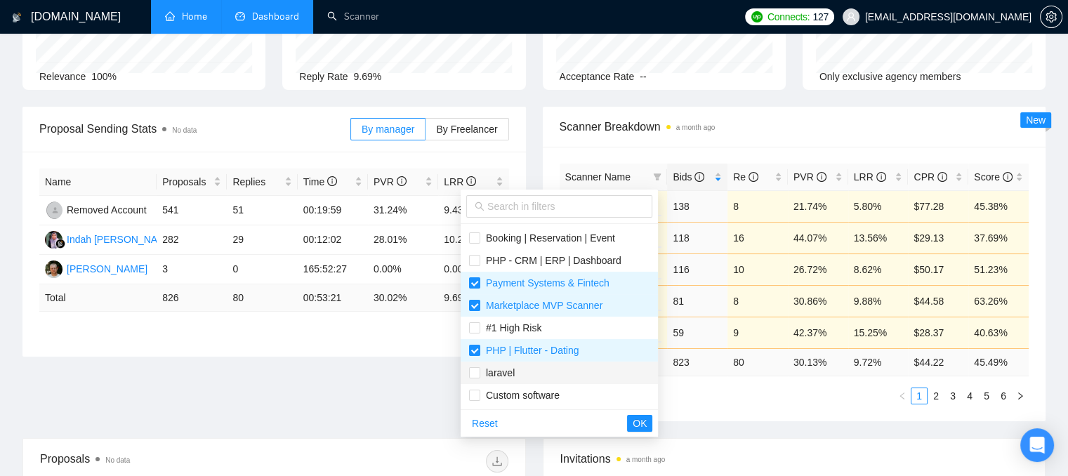
click at [493, 372] on span "laravel" at bounding box center [497, 372] width 34 height 11
checkbox input "true"
click at [520, 397] on span "Custom software" at bounding box center [519, 395] width 79 height 11
checkbox input "true"
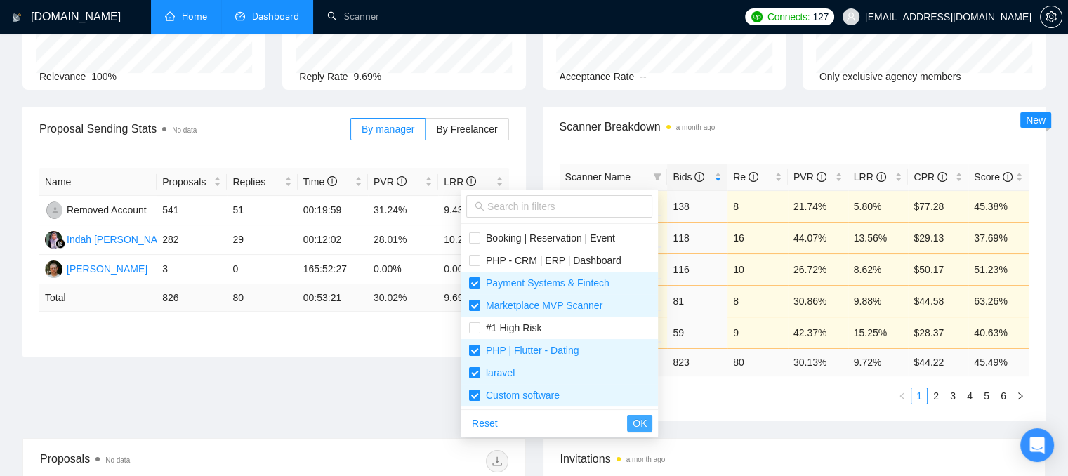
click at [646, 424] on span "OK" at bounding box center [640, 423] width 14 height 15
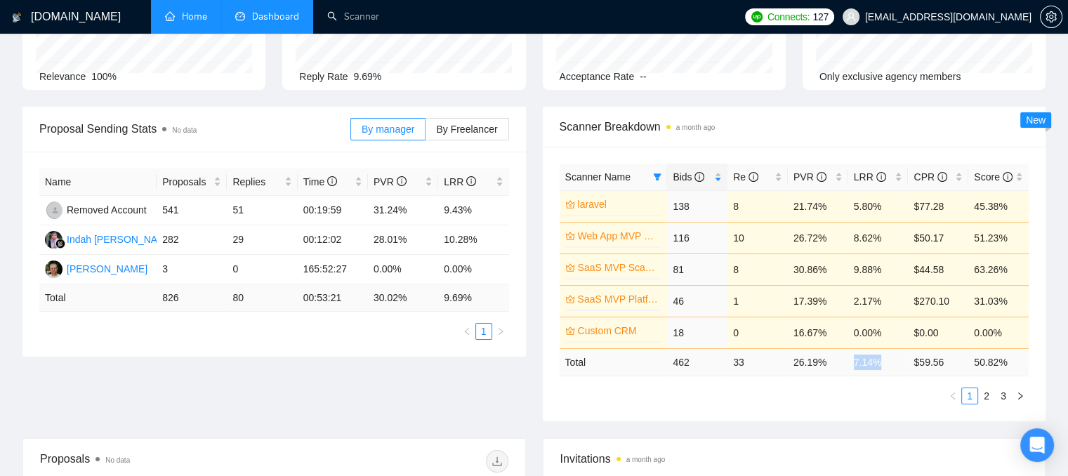
drag, startPoint x: 880, startPoint y: 362, endPoint x: 847, endPoint y: 360, distance: 33.1
click at [847, 360] on tr "Total 462 33 26.19 % 7.14 % $ 59.56 50.82 %" at bounding box center [795, 361] width 470 height 27
click at [899, 178] on div "LRR" at bounding box center [878, 176] width 49 height 15
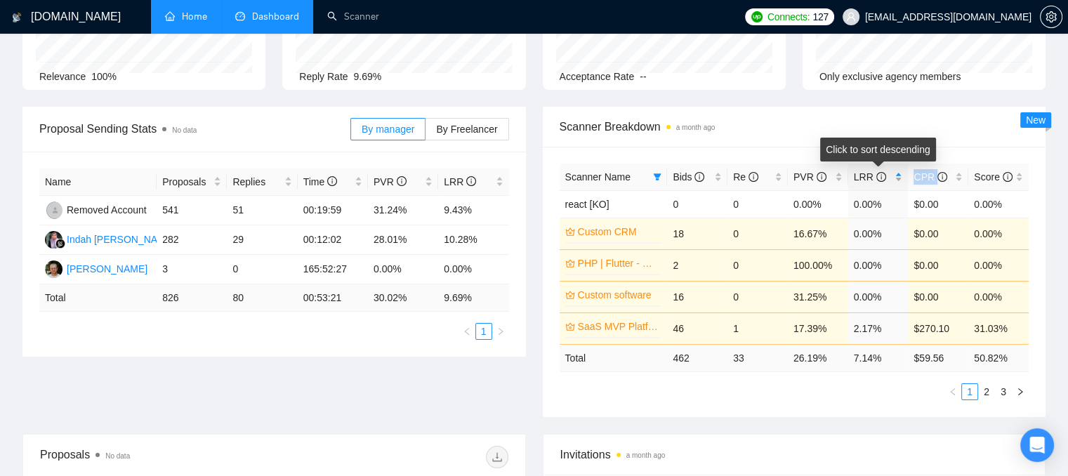
click at [899, 178] on div "LRR" at bounding box center [878, 176] width 49 height 15
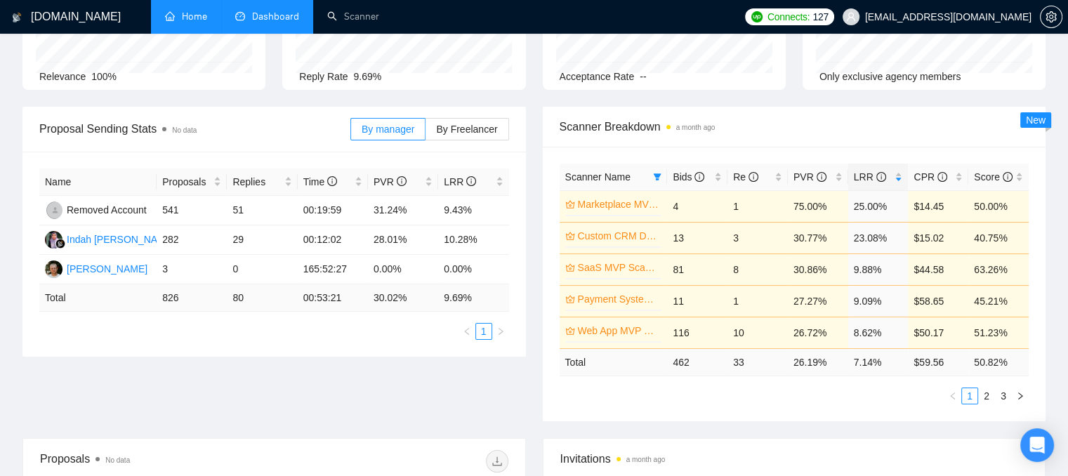
click at [846, 121] on span "Scanner Breakdown a month ago" at bounding box center [795, 127] width 470 height 18
drag, startPoint x: 854, startPoint y: 207, endPoint x: 889, endPoint y: 210, distance: 34.5
click at [889, 210] on td "25.00%" at bounding box center [879, 206] width 60 height 32
drag, startPoint x: 673, startPoint y: 204, endPoint x: 688, endPoint y: 206, distance: 14.9
click at [688, 206] on td "4" at bounding box center [697, 206] width 60 height 32
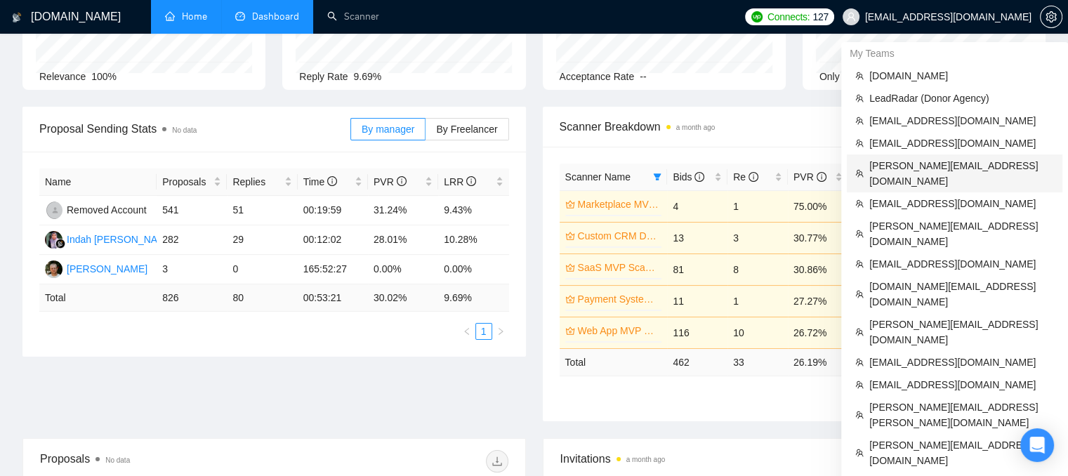
click at [884, 169] on span "[PERSON_NAME][EMAIL_ADDRESS][DOMAIN_NAME]" at bounding box center [962, 173] width 185 height 31
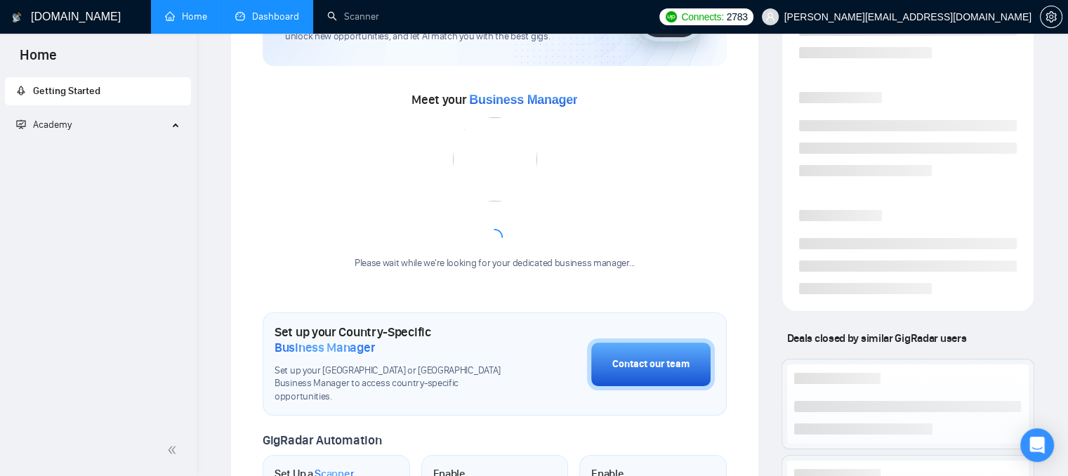
scroll to position [337, 0]
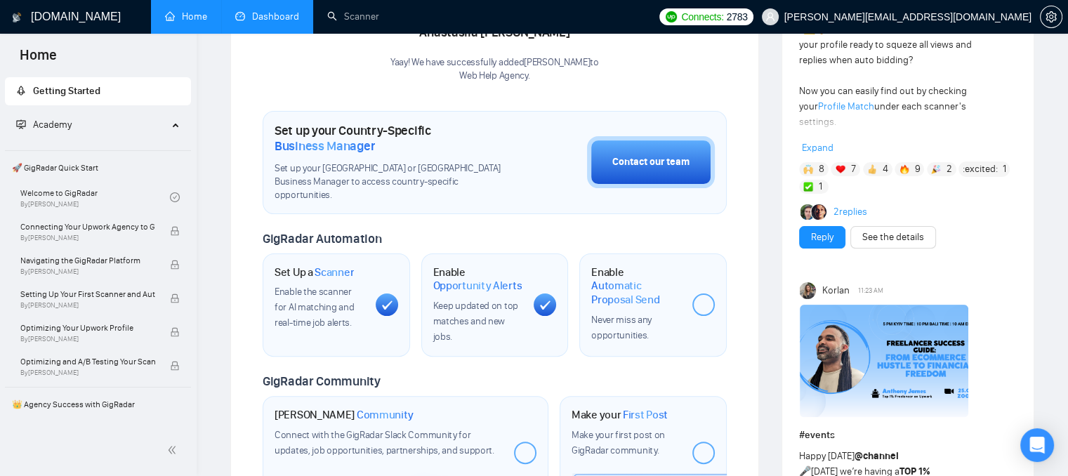
click at [285, 15] on link "Dashboard" at bounding box center [267, 17] width 64 height 12
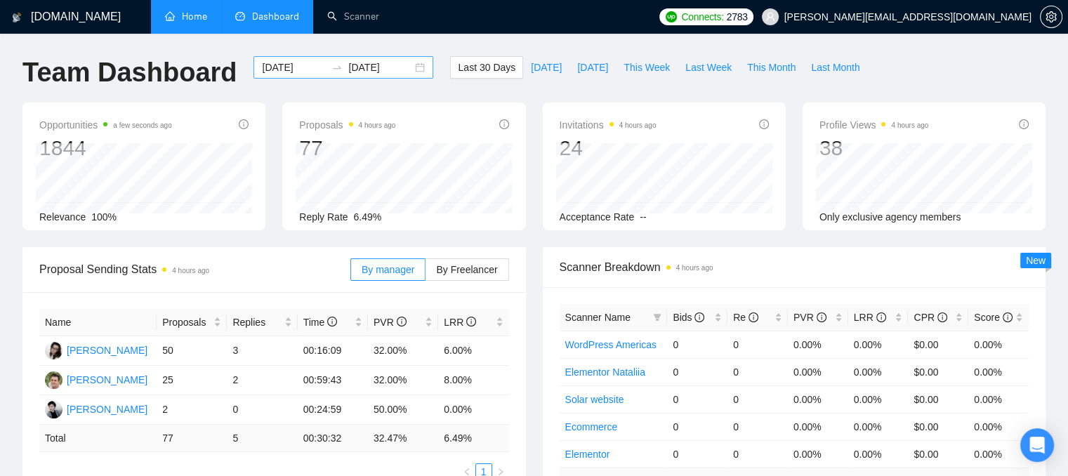
click at [276, 64] on input "[DATE]" at bounding box center [294, 67] width 64 height 15
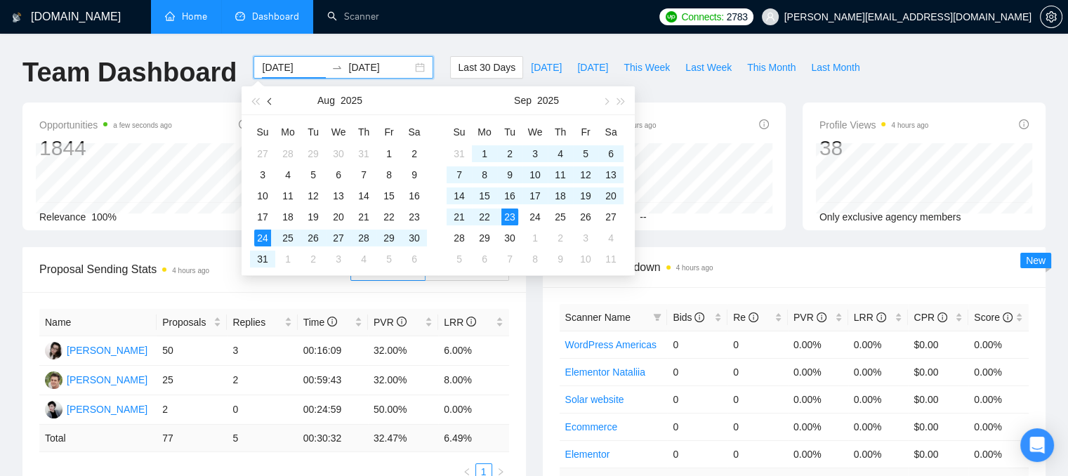
click at [266, 105] on button "button" at bounding box center [270, 100] width 15 height 28
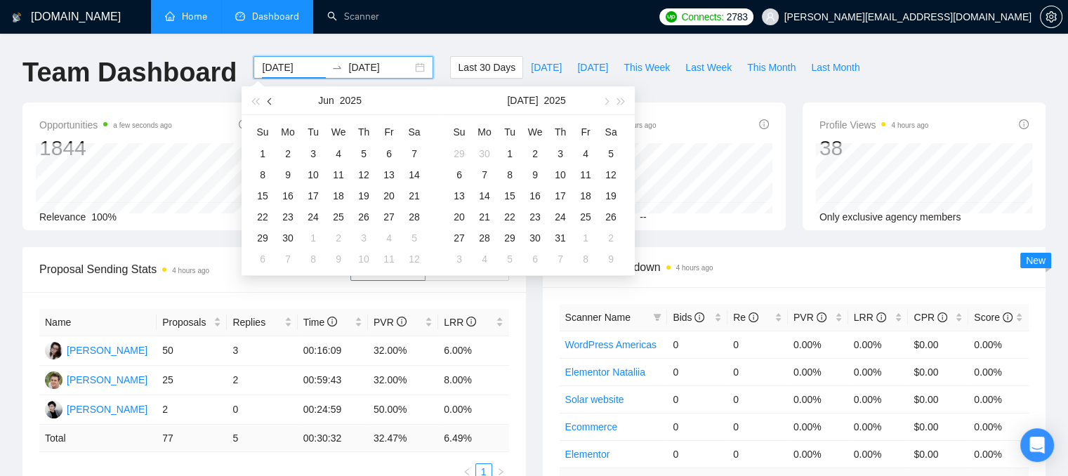
click at [267, 105] on button "button" at bounding box center [270, 100] width 15 height 28
click at [268, 103] on button "button" at bounding box center [270, 100] width 15 height 28
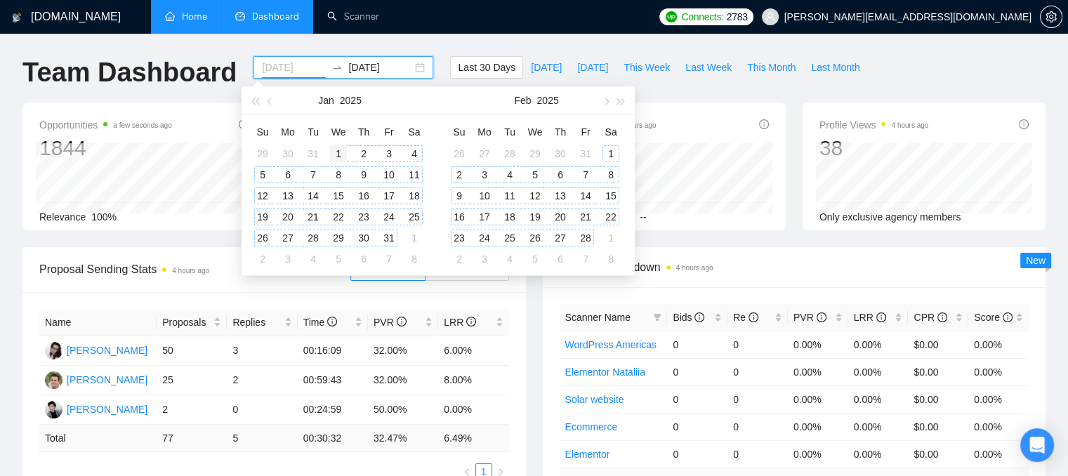
type input "[DATE]"
click at [333, 155] on div "1" at bounding box center [338, 153] width 17 height 17
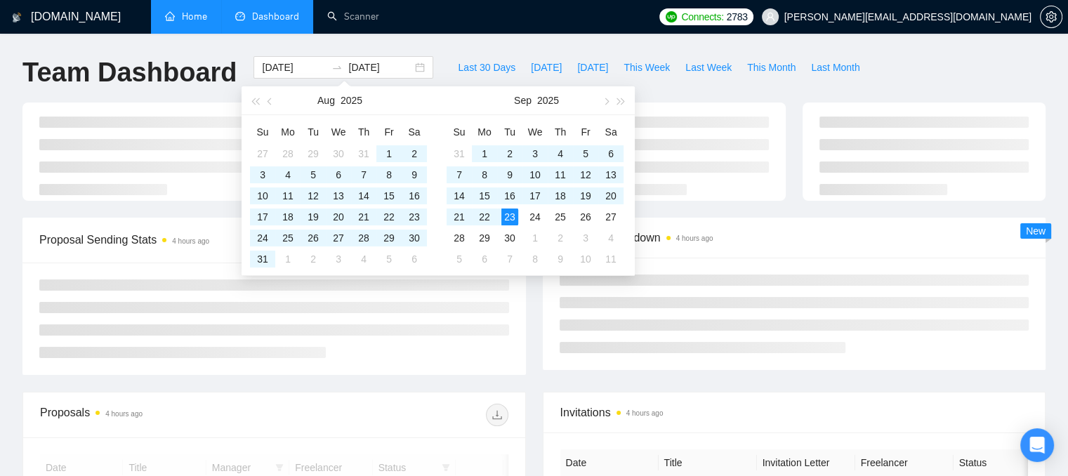
click at [441, 46] on div "[DOMAIN_NAME] Home Dashboard Scanner Connects: 2783 [PERSON_NAME][EMAIL_ADDRESS…" at bounding box center [534, 483] width 1068 height 967
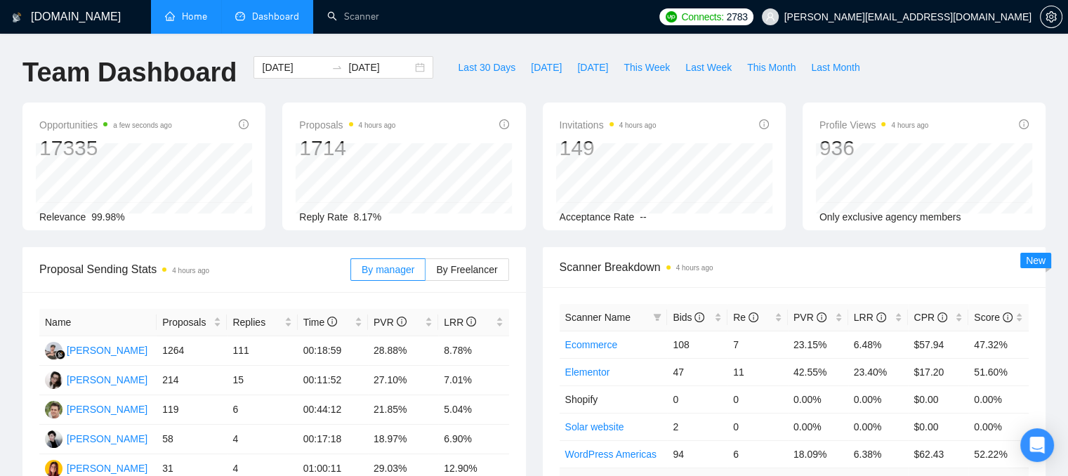
click at [351, 137] on div "Proposals 4 hours ago 1714 Reply Rate 8.17%" at bounding box center [403, 171] width 209 height 108
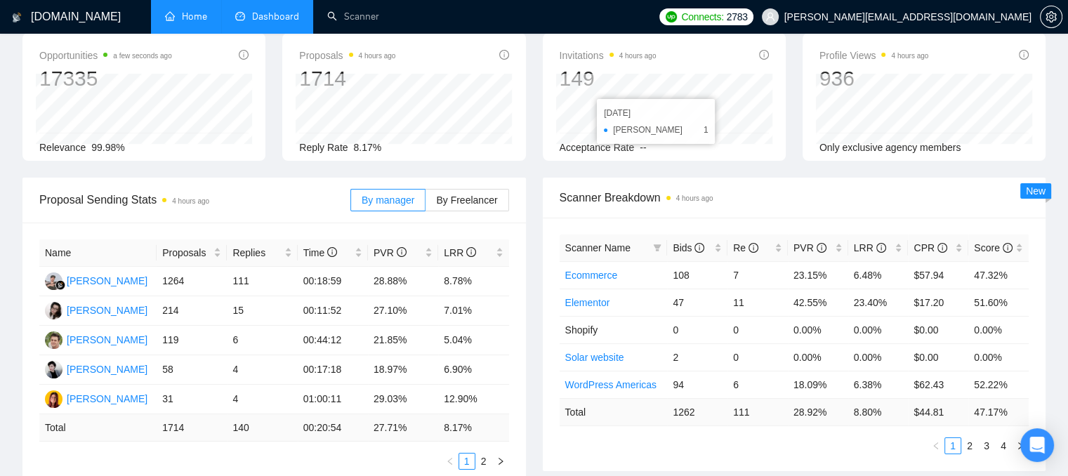
scroll to position [70, 0]
click at [720, 249] on div "Bids" at bounding box center [697, 247] width 49 height 15
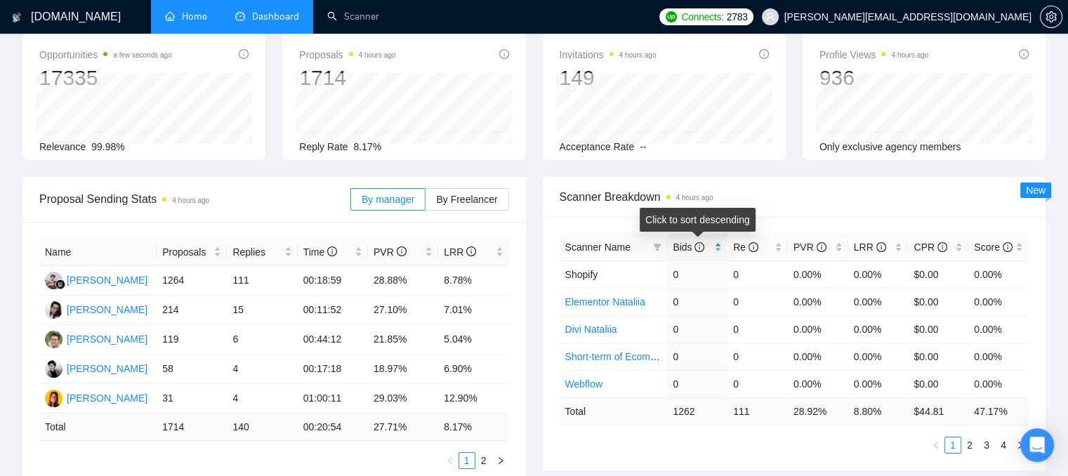
click at [720, 249] on div "Bids" at bounding box center [697, 247] width 49 height 15
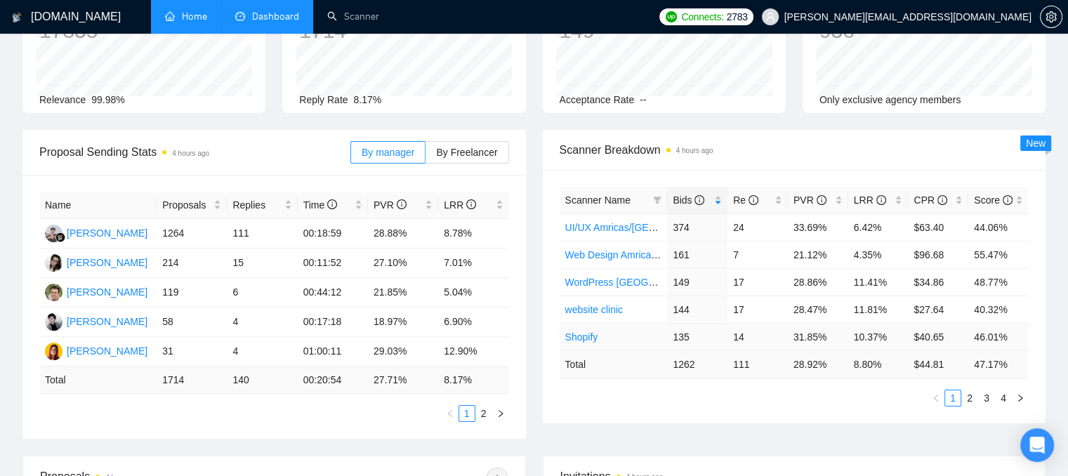
scroll to position [140, 0]
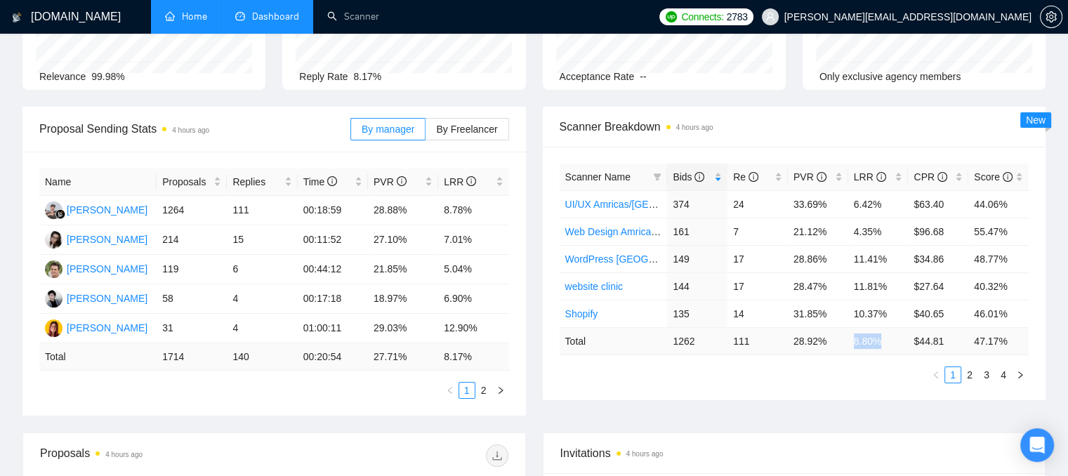
drag, startPoint x: 851, startPoint y: 339, endPoint x: 880, endPoint y: 350, distance: 30.7
click at [880, 350] on td "8.80 %" at bounding box center [879, 340] width 60 height 27
click at [896, 179] on div "LRR" at bounding box center [878, 176] width 49 height 15
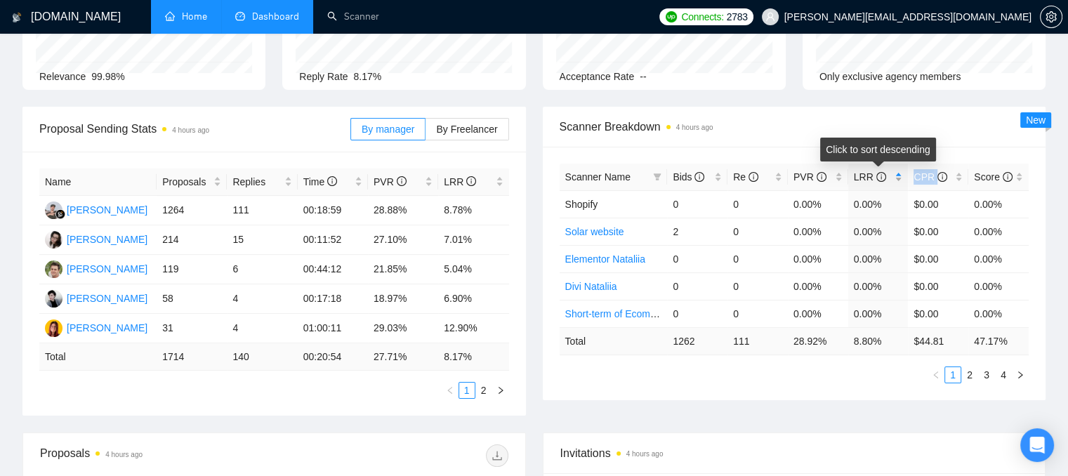
click at [896, 179] on div "LRR" at bounding box center [878, 176] width 49 height 15
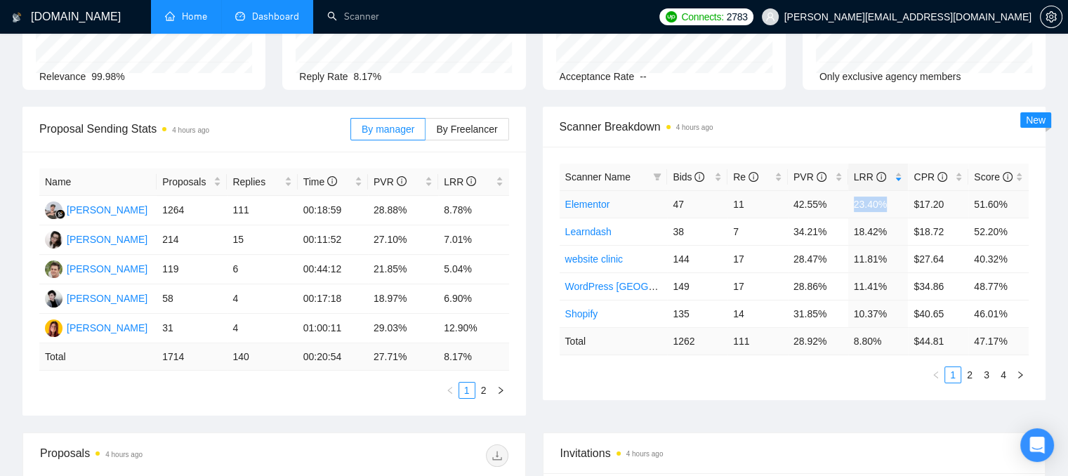
drag, startPoint x: 855, startPoint y: 206, endPoint x: 883, endPoint y: 208, distance: 28.2
click at [883, 208] on td "23.40%" at bounding box center [879, 203] width 60 height 27
drag, startPoint x: 728, startPoint y: 233, endPoint x: 741, endPoint y: 236, distance: 13.0
click at [741, 236] on td "7" at bounding box center [758, 231] width 60 height 27
drag, startPoint x: 857, startPoint y: 235, endPoint x: 891, endPoint y: 234, distance: 33.7
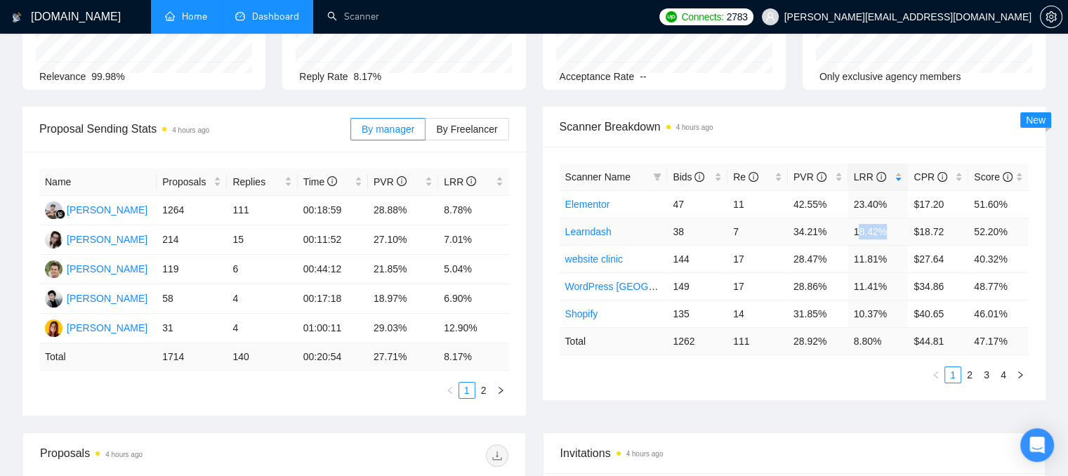
click at [891, 234] on td "18.42%" at bounding box center [879, 231] width 60 height 27
click at [835, 136] on div "Scanner Breakdown 4 hours ago" at bounding box center [795, 127] width 470 height 40
click at [929, 17] on span "[PERSON_NAME][EMAIL_ADDRESS][DOMAIN_NAME]" at bounding box center [908, 17] width 247 height 0
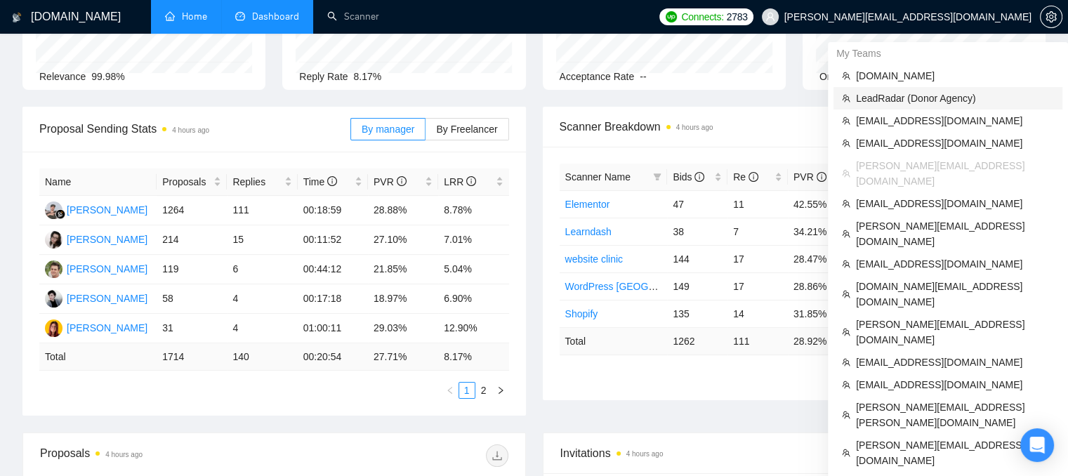
click at [888, 96] on span "LeadRadar (Donor Agency)" at bounding box center [955, 98] width 198 height 15
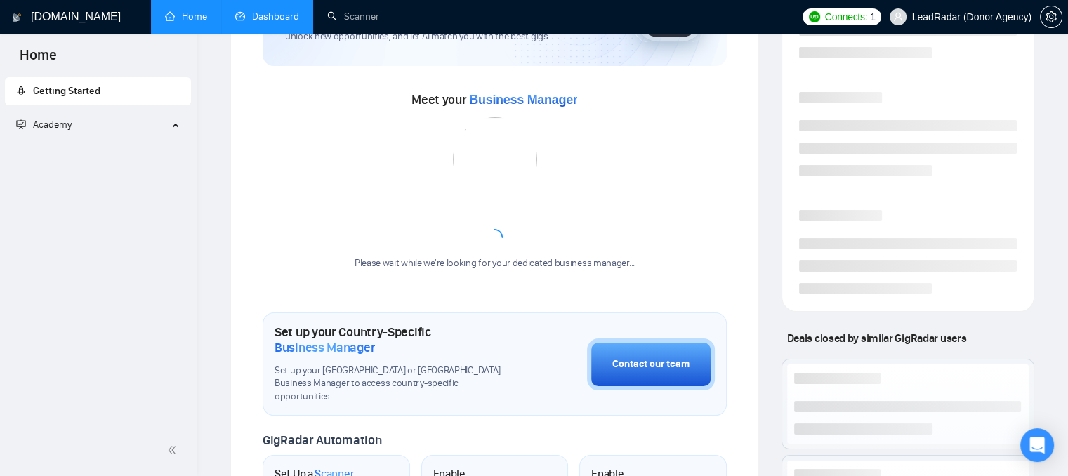
scroll to position [337, 0]
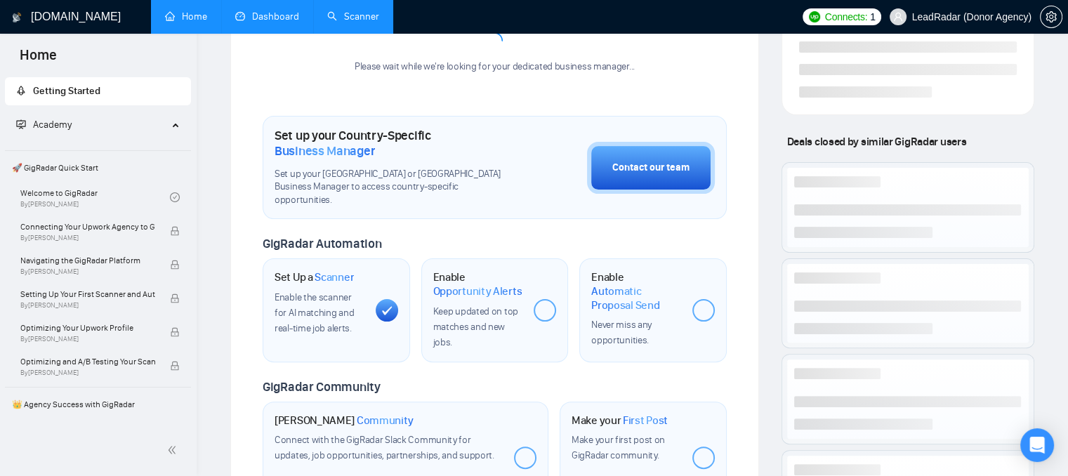
click at [368, 15] on link "Scanner" at bounding box center [353, 17] width 52 height 12
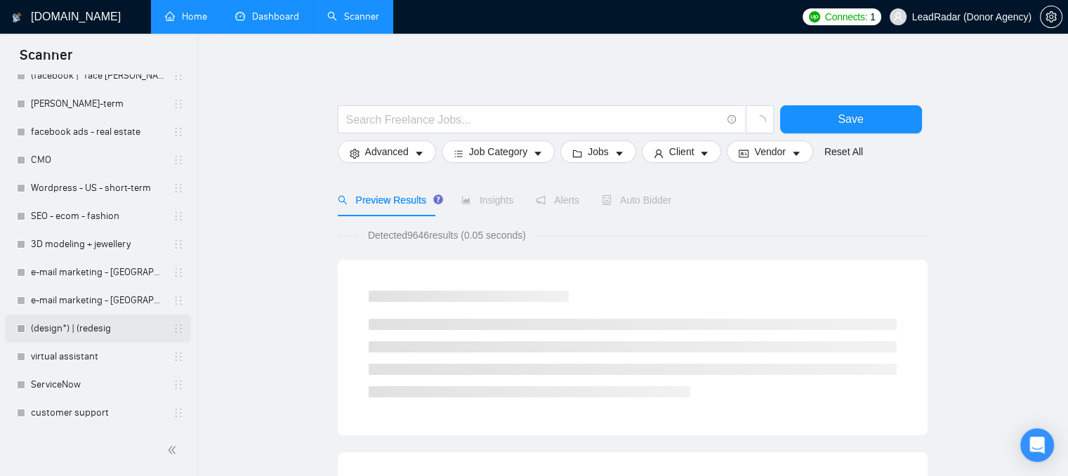
scroll to position [211, 0]
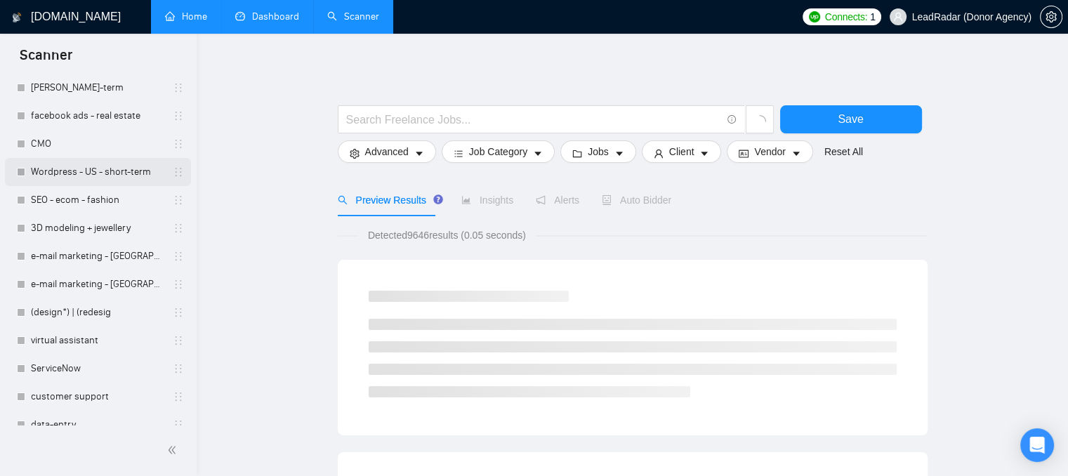
click at [57, 175] on link "Wordpress - US - short-term" at bounding box center [97, 172] width 133 height 28
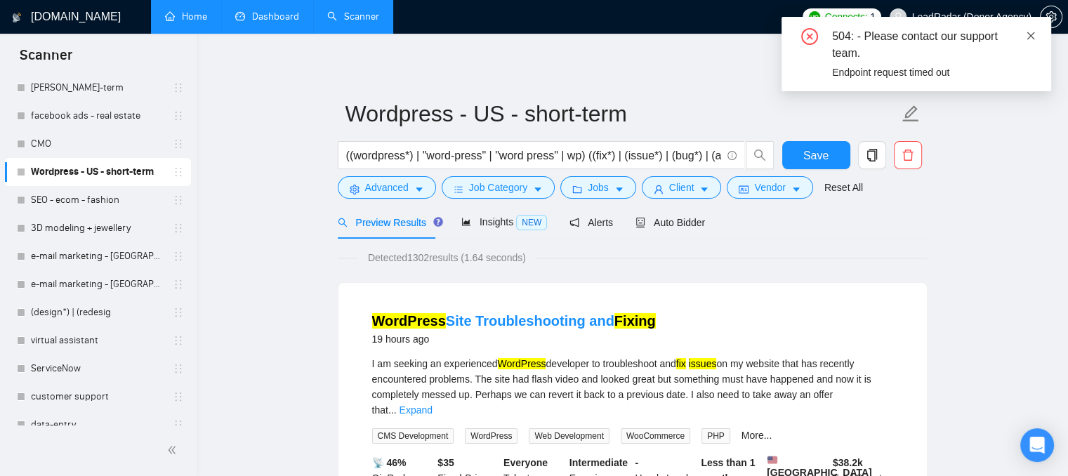
click at [1027, 41] on span at bounding box center [1031, 35] width 10 height 11
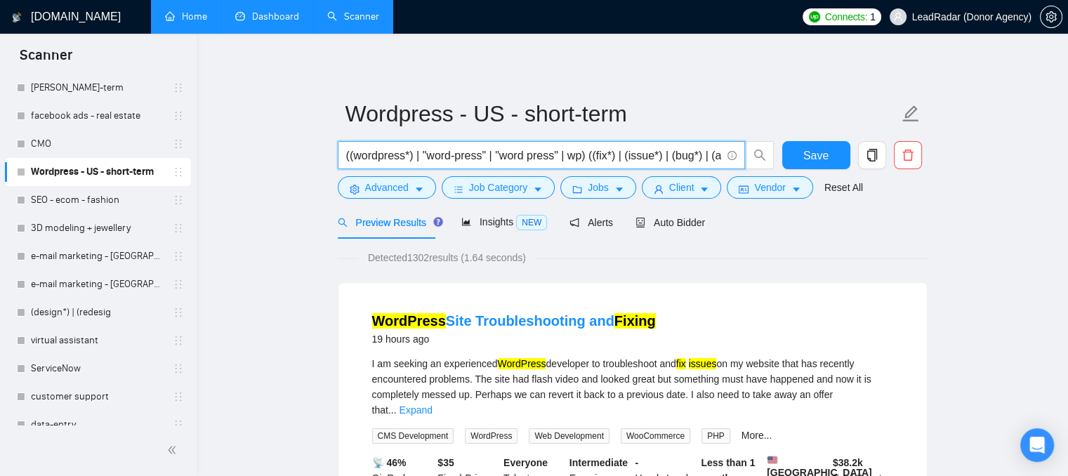
click at [361, 155] on input "((wordpress*) | "word-press" | "word press" | wp) ((fix*) | (issue*) | (bug*) |…" at bounding box center [533, 156] width 375 height 18
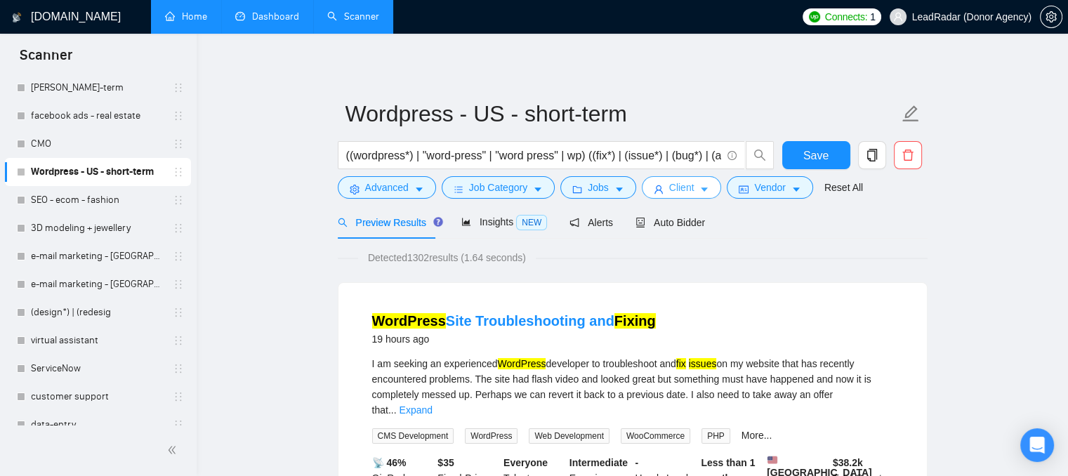
click at [674, 192] on span "Client" at bounding box center [681, 187] width 25 height 15
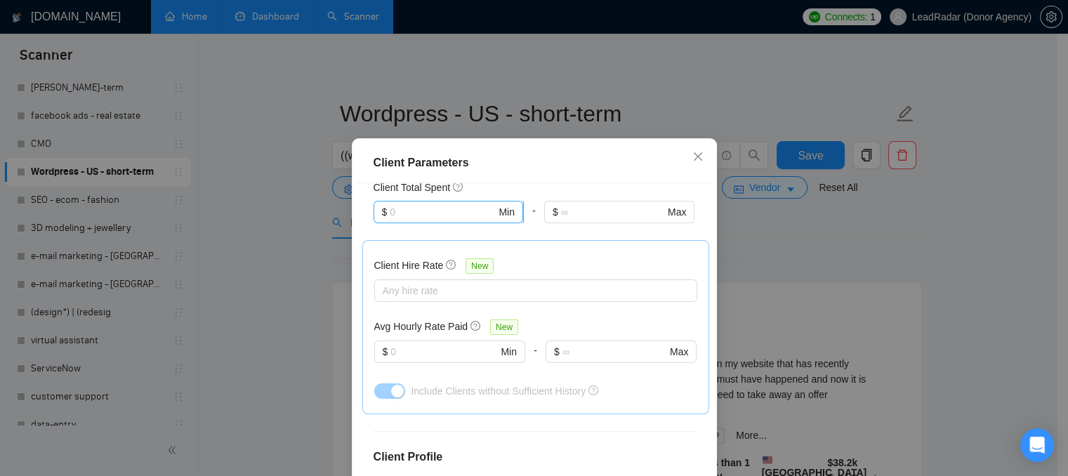
scroll to position [385, 0]
click at [693, 156] on icon "close" at bounding box center [698, 156] width 11 height 11
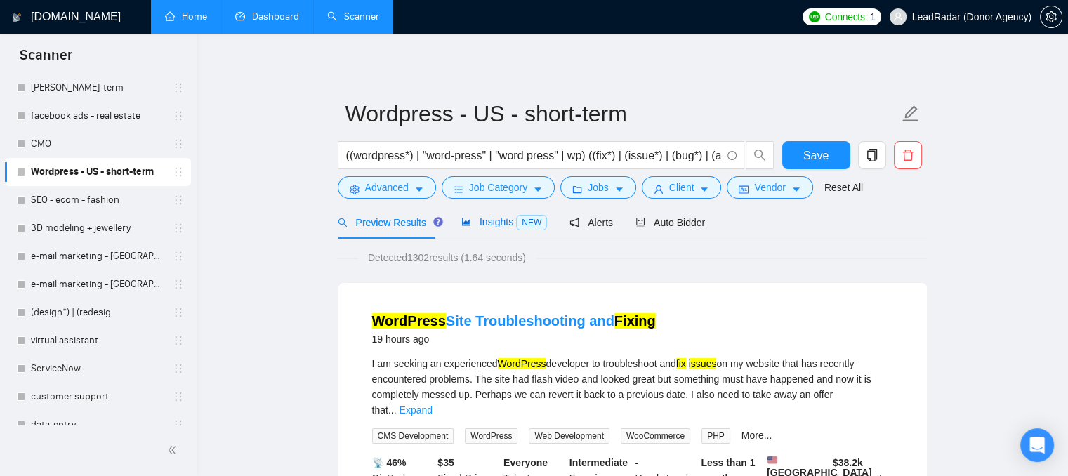
click at [475, 217] on span "Insights NEW" at bounding box center [505, 221] width 86 height 11
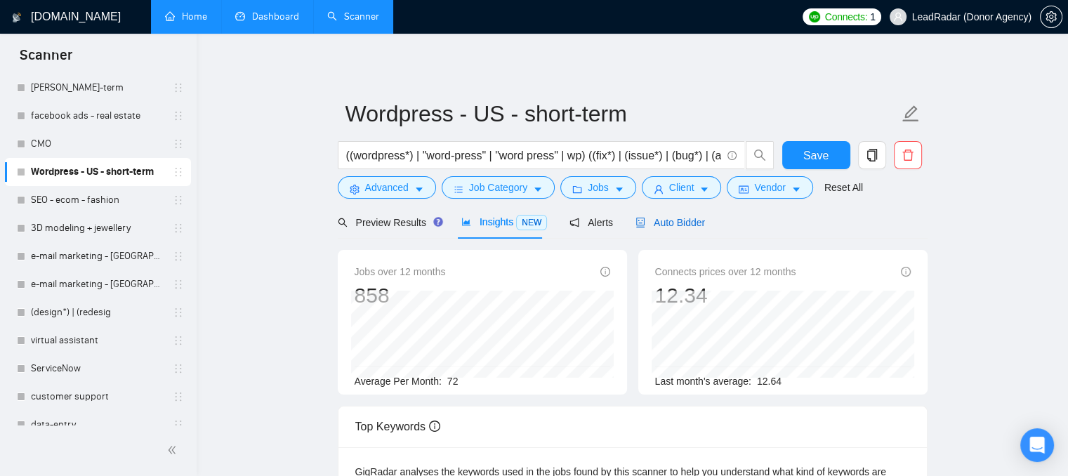
drag, startPoint x: 679, startPoint y: 222, endPoint x: 658, endPoint y: 223, distance: 21.1
click at [679, 222] on span "Auto Bidder" at bounding box center [671, 222] width 70 height 11
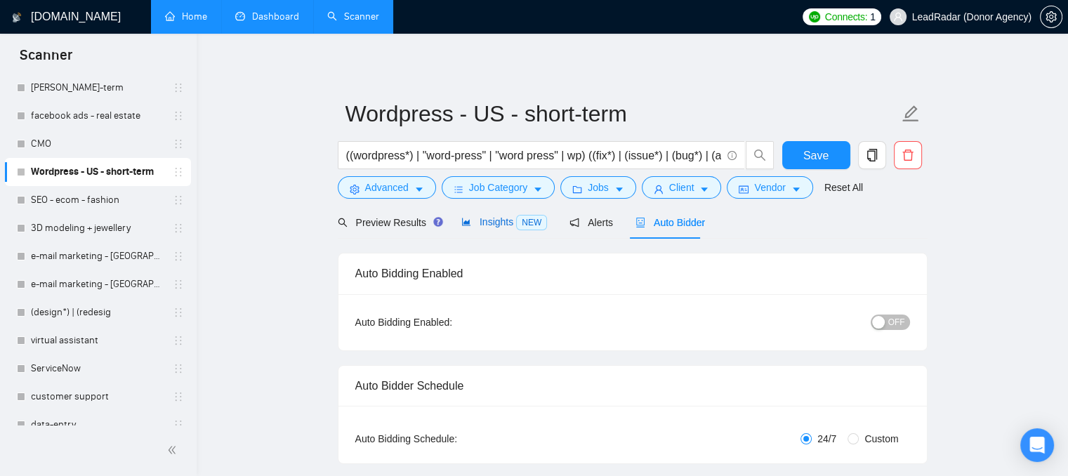
click at [492, 221] on span "Insights NEW" at bounding box center [505, 221] width 86 height 11
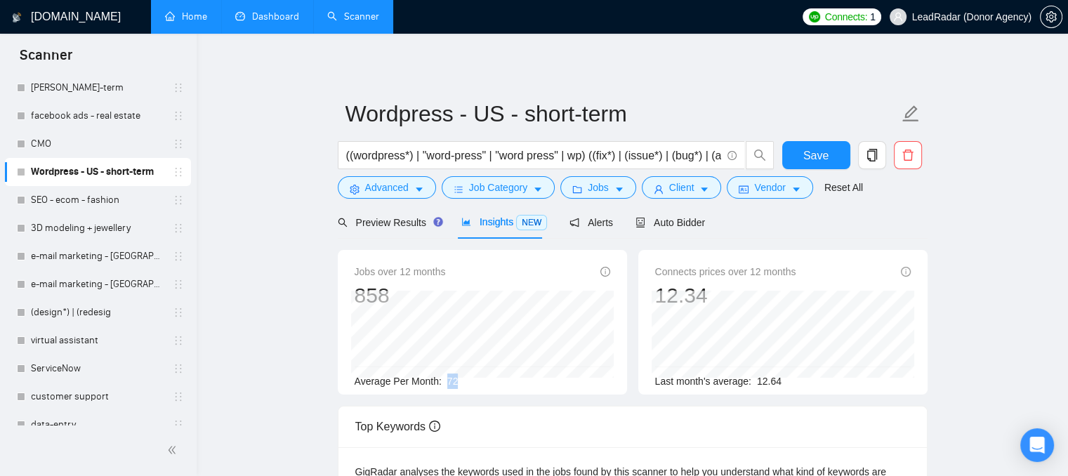
drag, startPoint x: 456, startPoint y: 384, endPoint x: 441, endPoint y: 382, distance: 14.8
click at [441, 382] on div "Average Per Month: 72" at bounding box center [483, 381] width 256 height 15
click at [679, 187] on span "Client" at bounding box center [681, 187] width 25 height 15
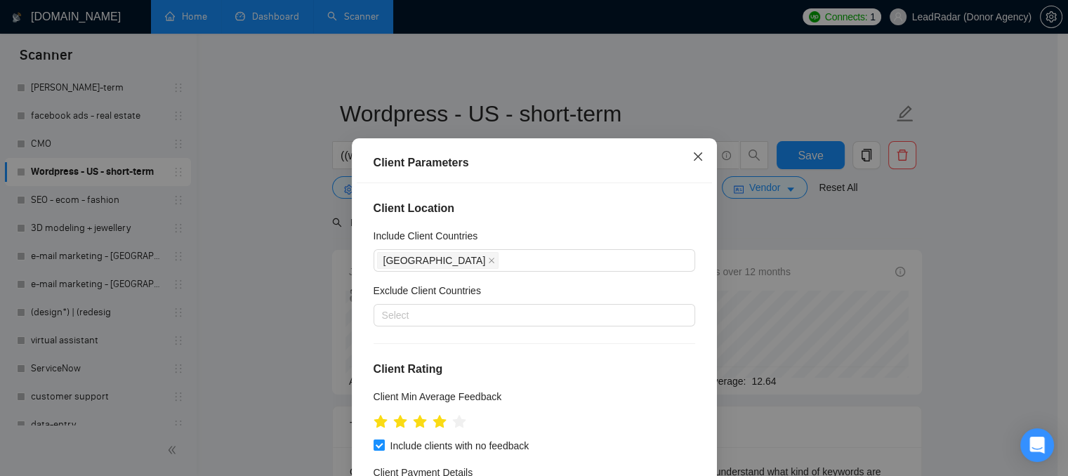
click at [696, 162] on icon "close" at bounding box center [698, 156] width 11 height 11
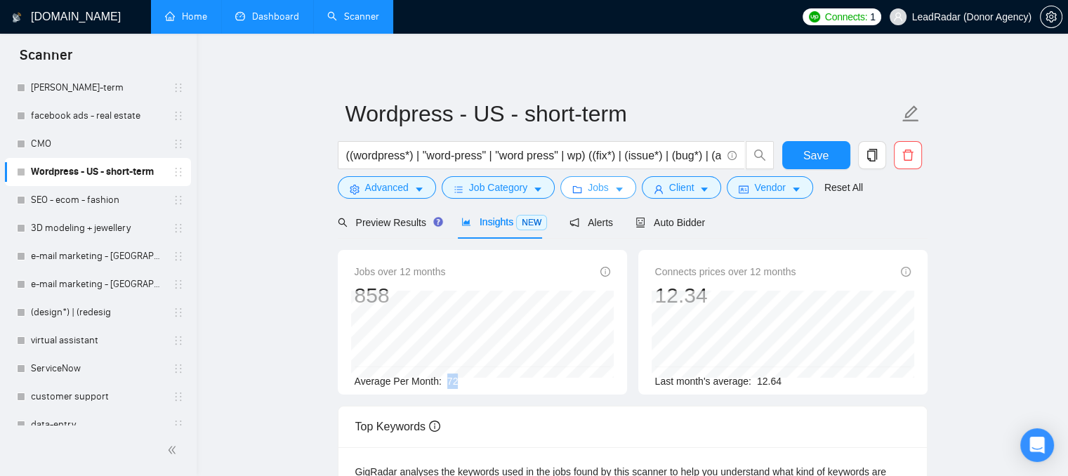
click at [588, 194] on span "Jobs" at bounding box center [598, 187] width 21 height 15
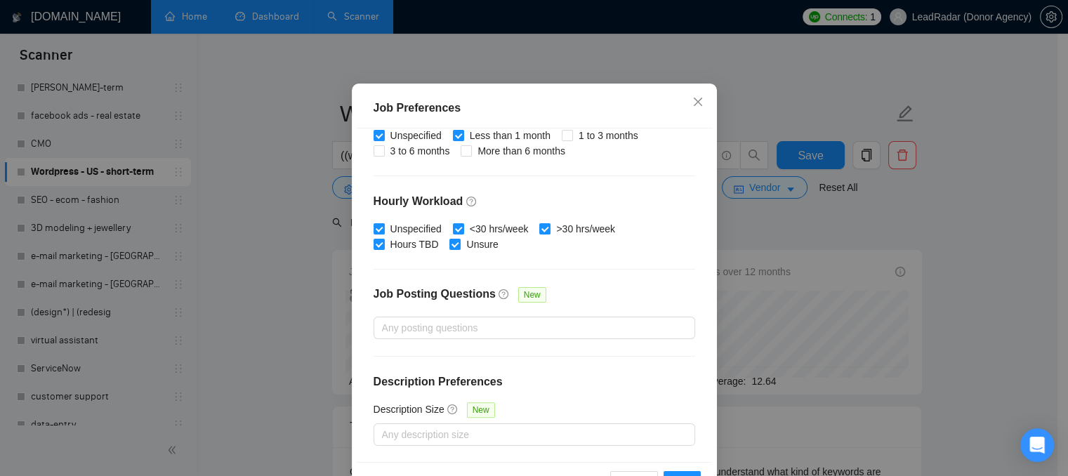
scroll to position [102, 0]
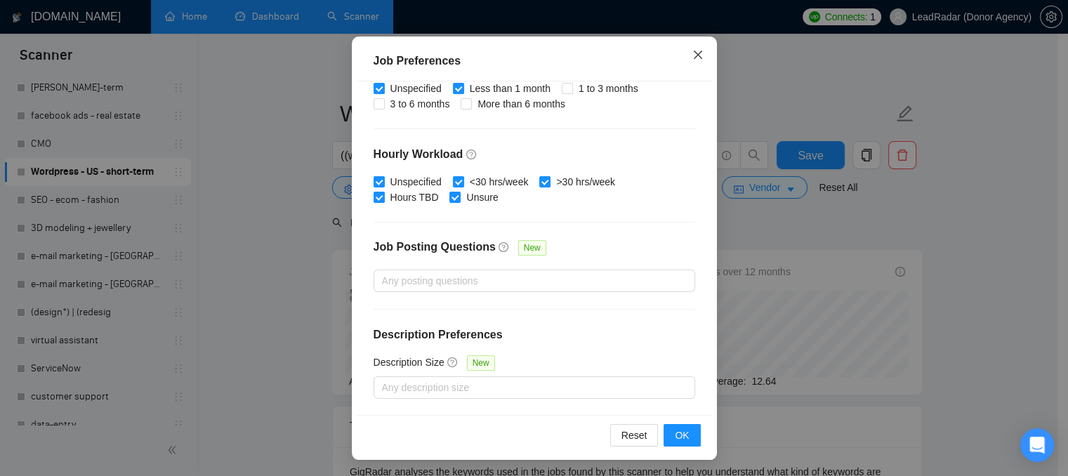
click at [695, 57] on icon "close" at bounding box center [698, 54] width 11 height 11
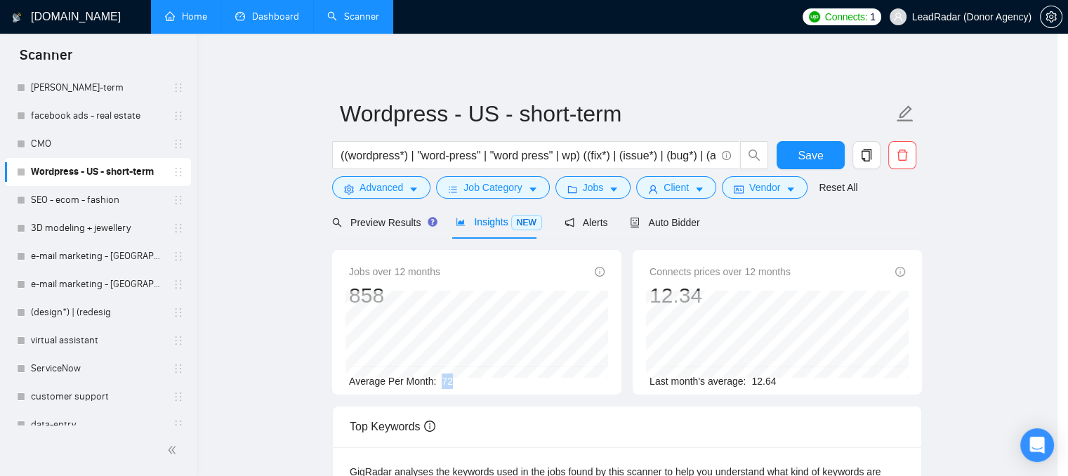
scroll to position [48, 0]
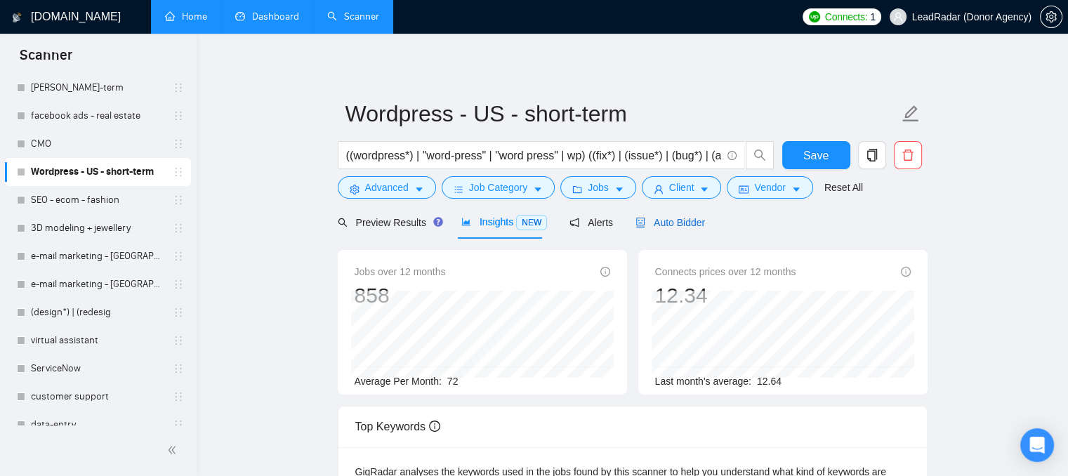
click at [649, 229] on div "Auto Bidder" at bounding box center [671, 222] width 70 height 15
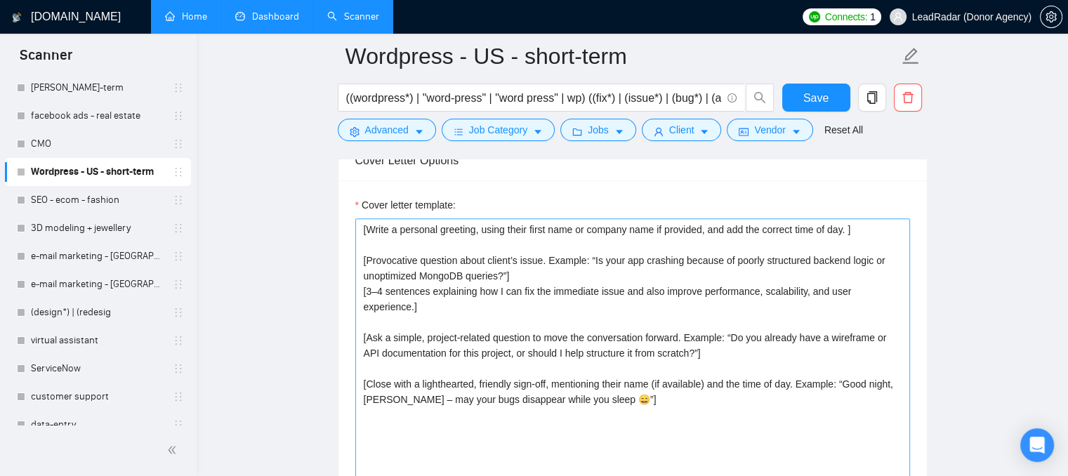
scroll to position [1475, 0]
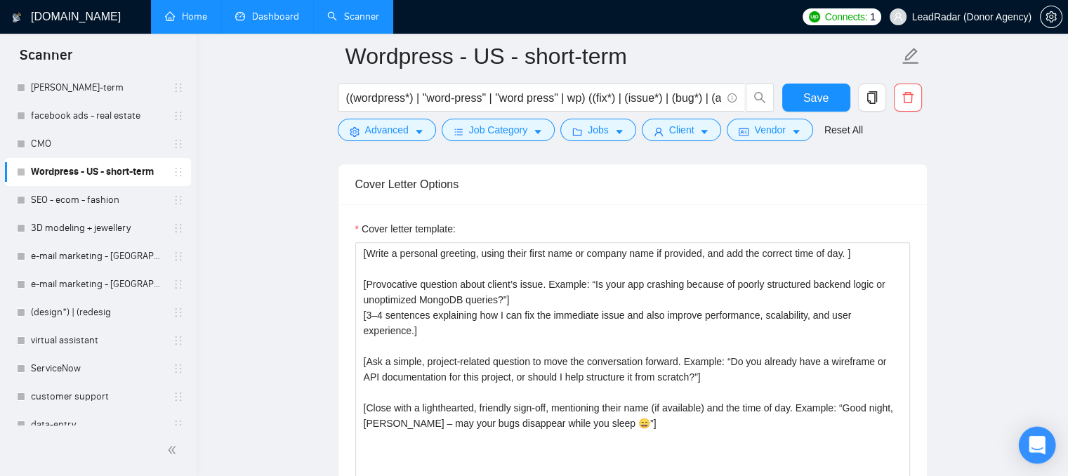
click at [1044, 445] on icon "Open Intercom Messenger" at bounding box center [1037, 445] width 18 height 18
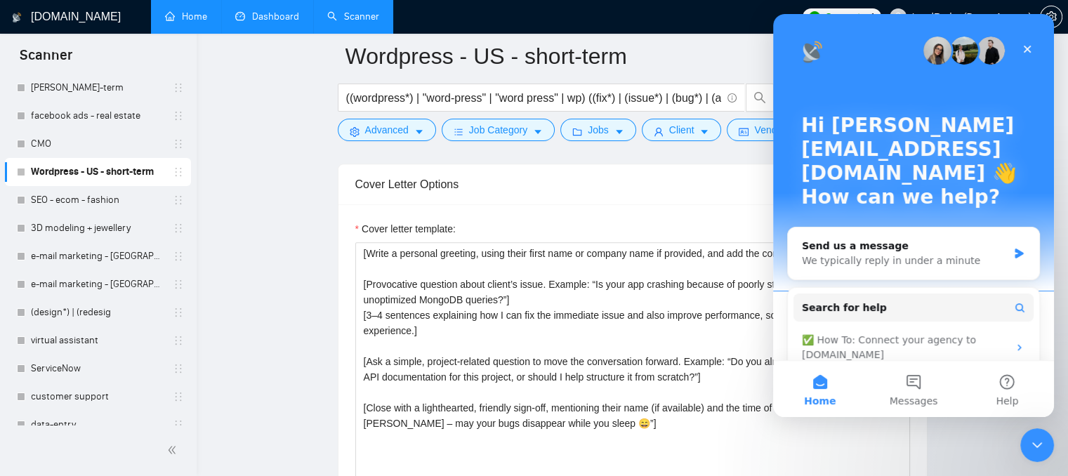
scroll to position [0, 0]
click at [917, 388] on button "Messages" at bounding box center [913, 389] width 93 height 56
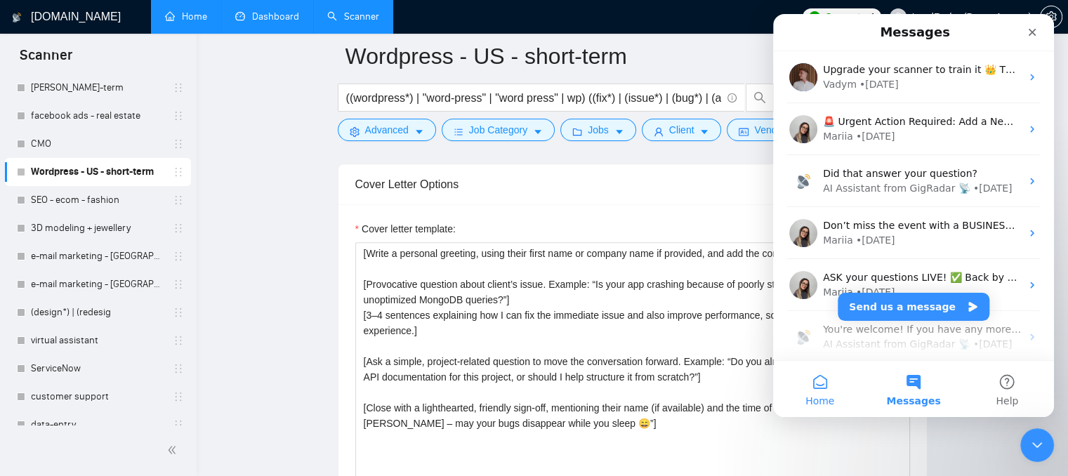
click at [819, 379] on button "Home" at bounding box center [819, 389] width 93 height 56
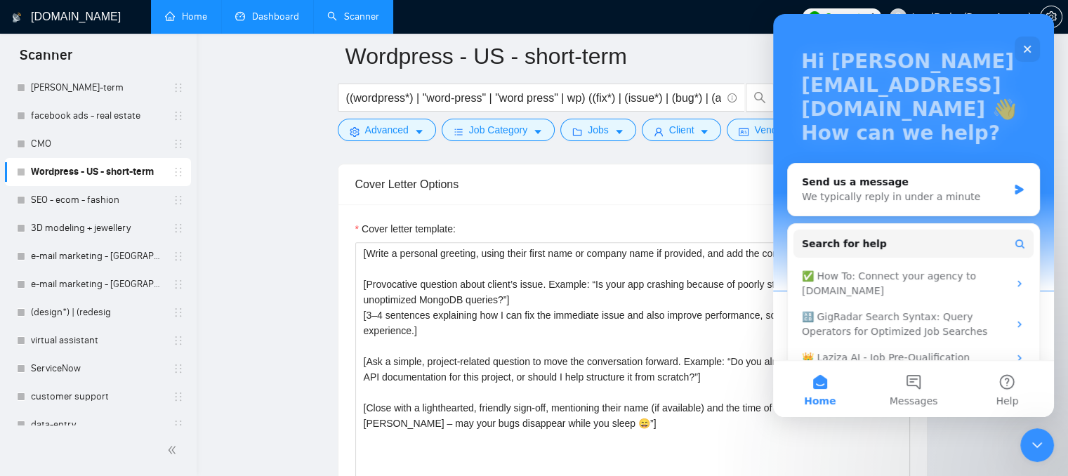
scroll to position [70, 0]
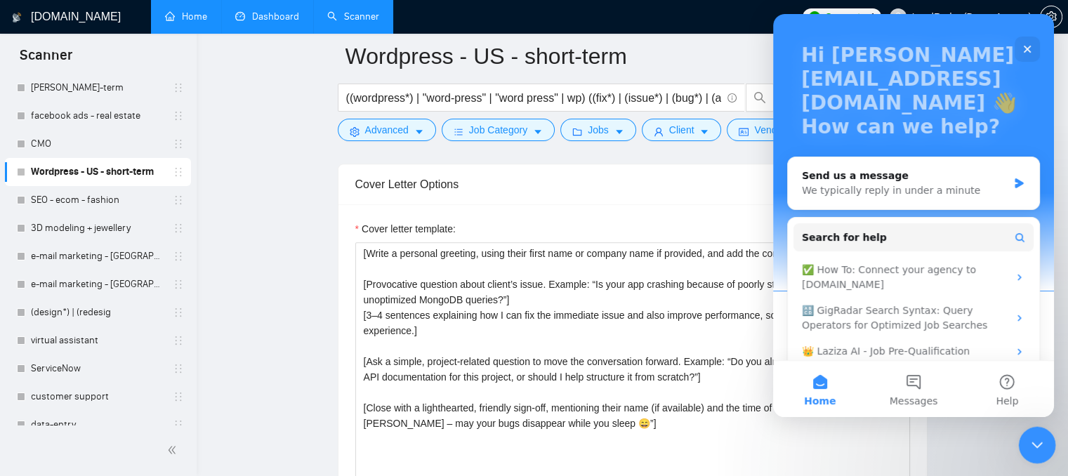
click at [1030, 442] on icon "Close Intercom Messenger" at bounding box center [1035, 443] width 17 height 17
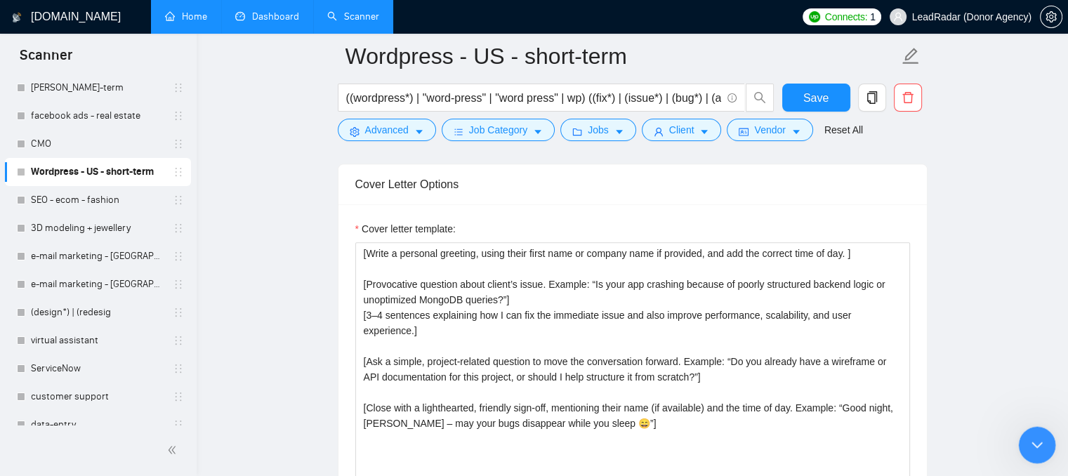
scroll to position [0, 0]
